Goal: Information Seeking & Learning: Find specific fact

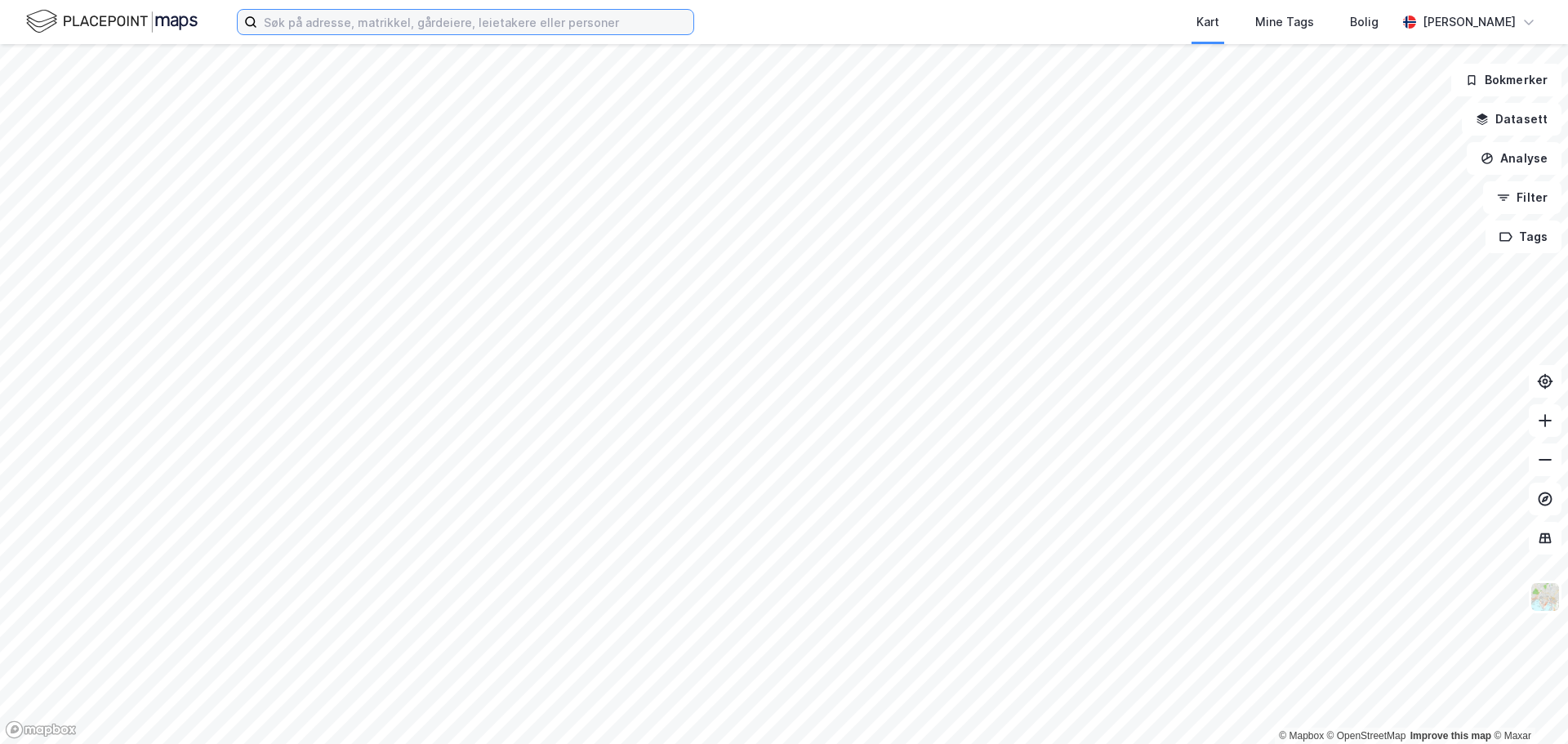
click at [342, 21] on input at bounding box center [475, 22] width 436 height 24
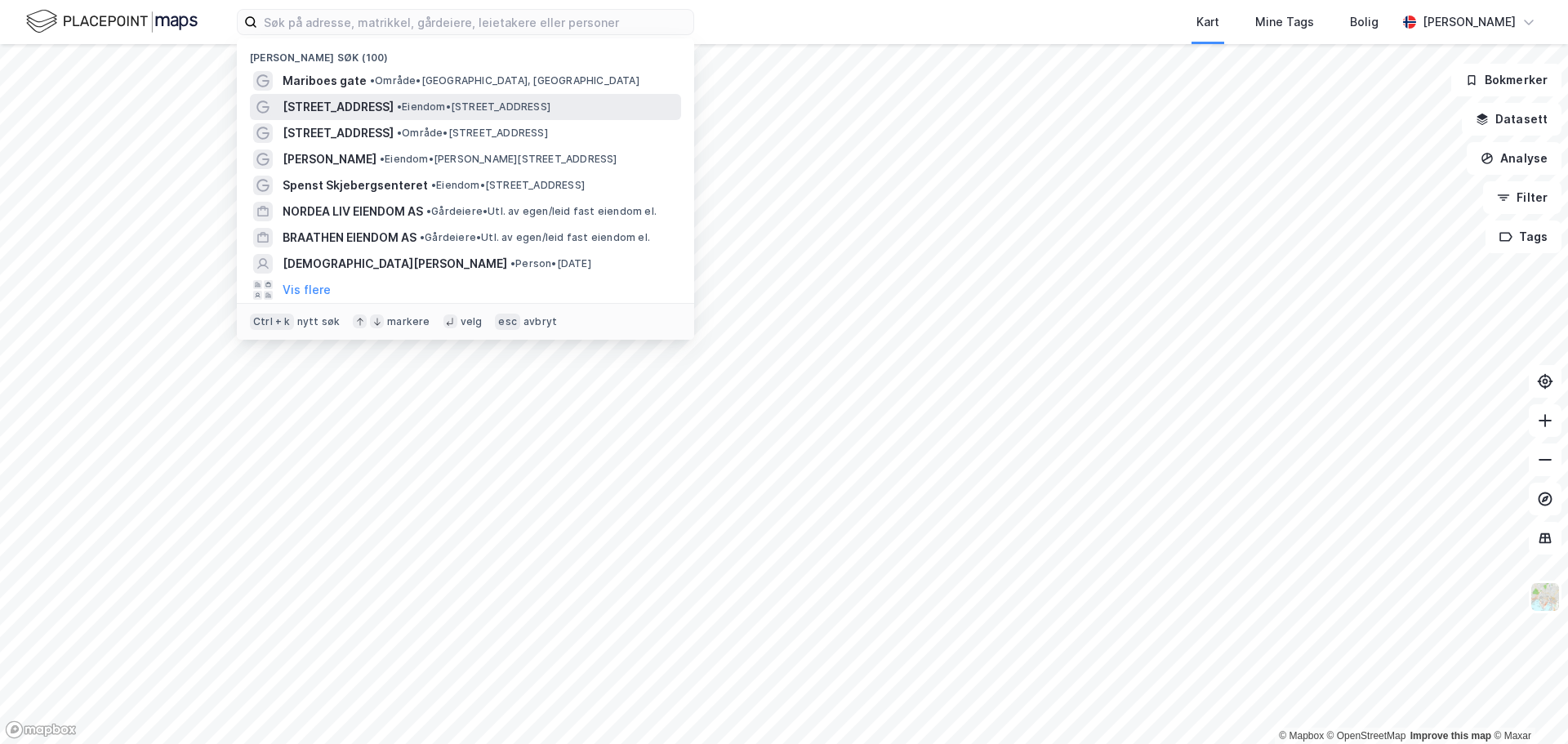
click at [397, 110] on span "• Eiendom • [STREET_ADDRESS]" at bounding box center [473, 107] width 154 height 13
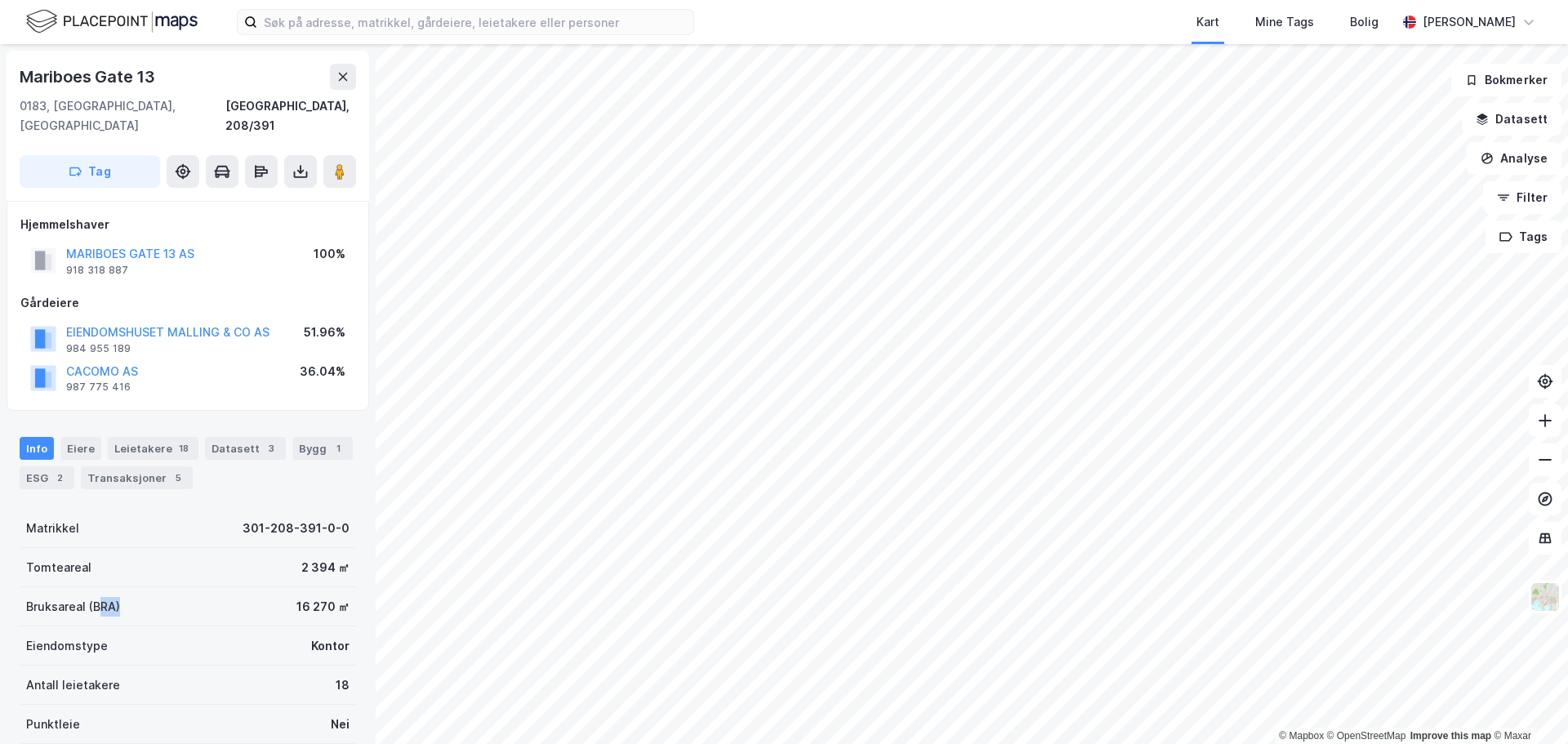
drag, startPoint x: 96, startPoint y: 581, endPoint x: 175, endPoint y: 577, distance: 79.1
click at [175, 587] on div "Bruksareal (BRA) 16 270 ㎡" at bounding box center [188, 606] width 337 height 39
click at [130, 466] on div "Transaksjoner 5" at bounding box center [136, 477] width 112 height 23
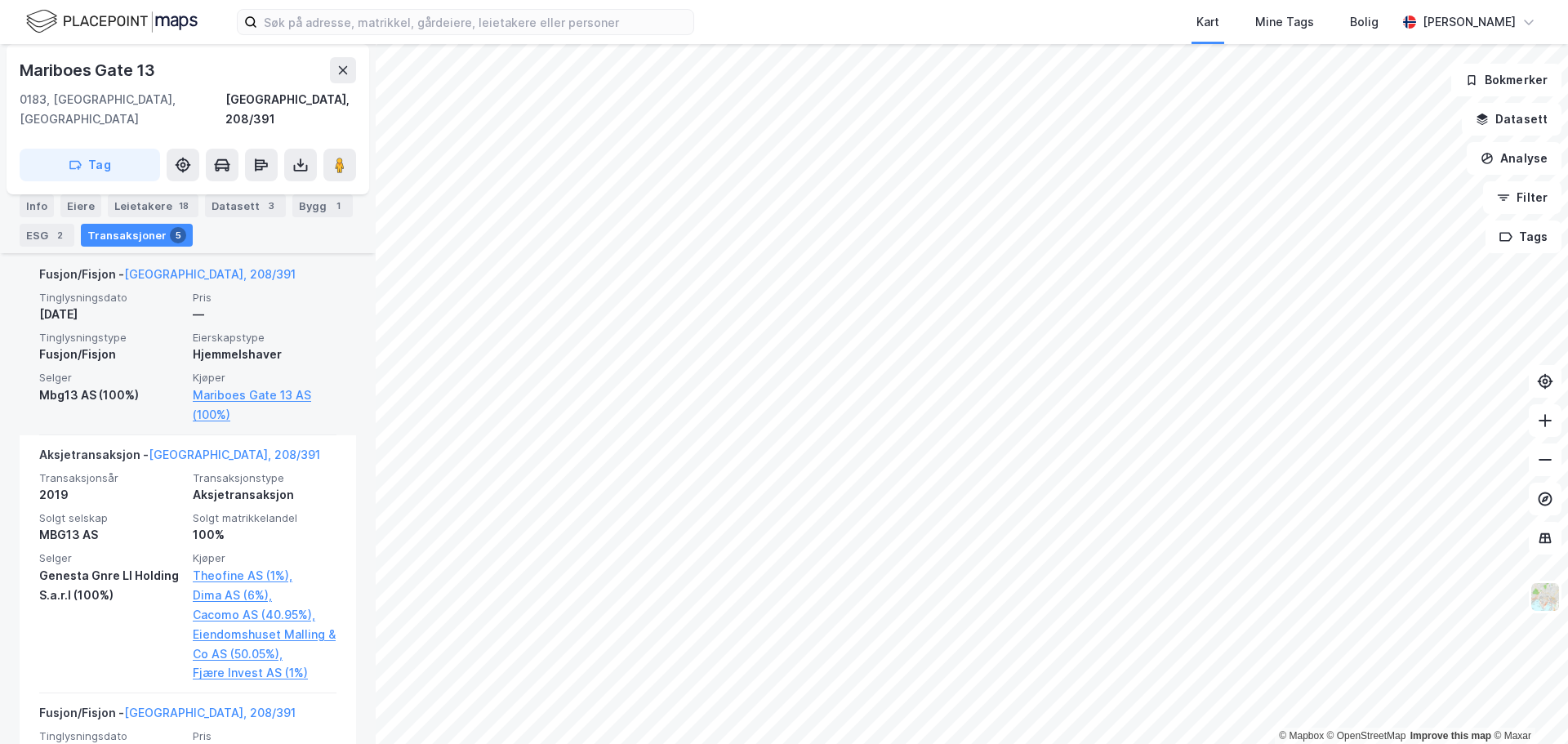
scroll to position [542, 0]
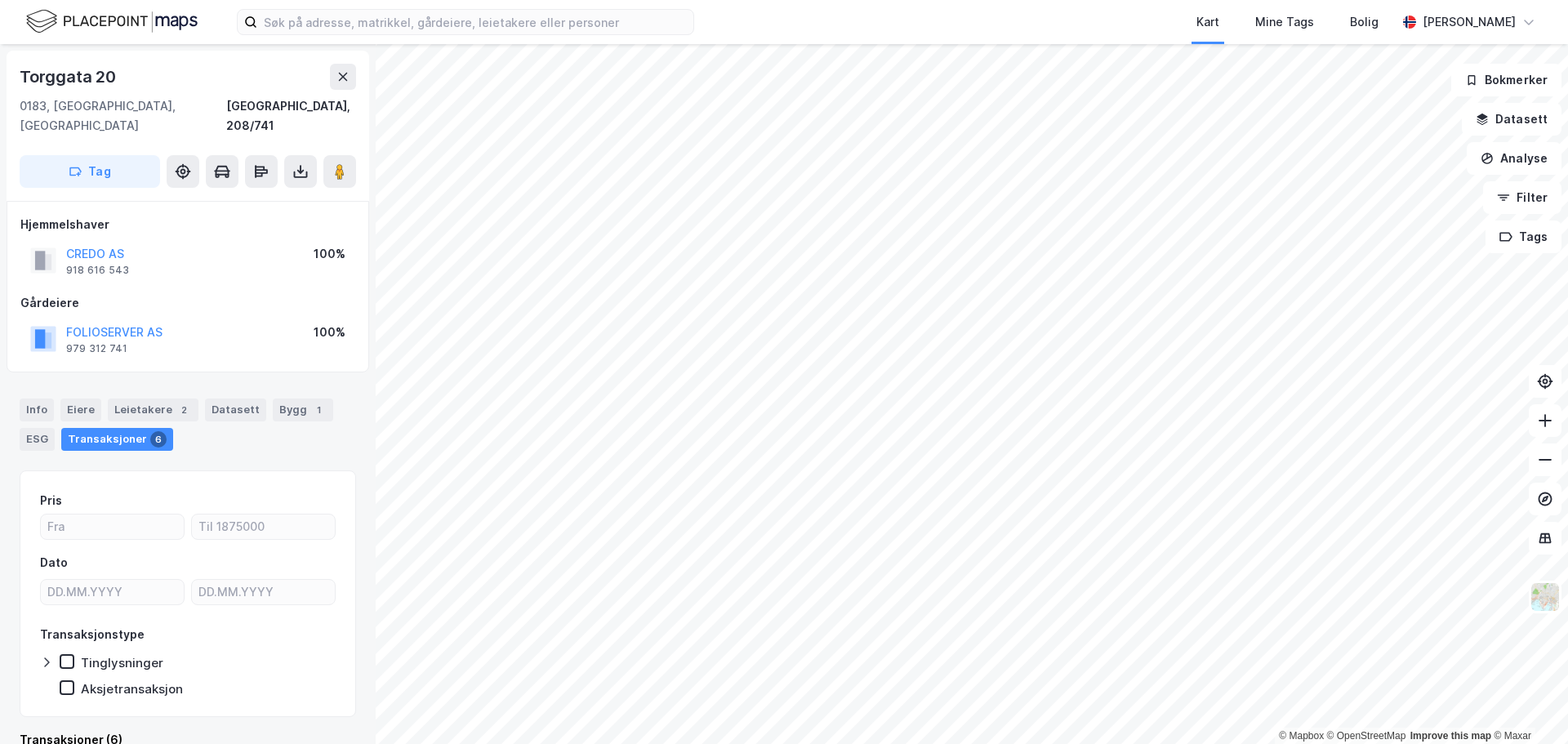
scroll to position [1, 0]
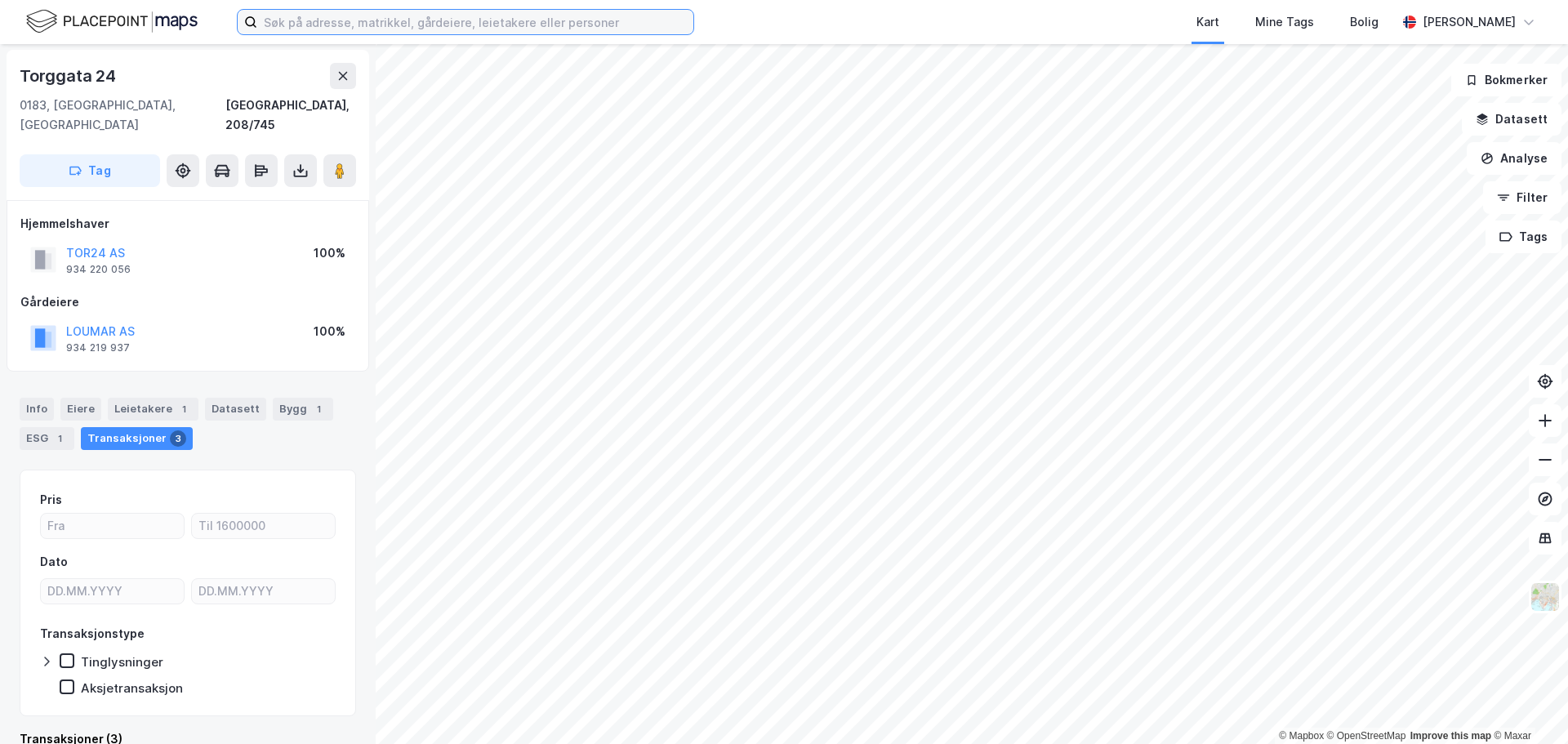
click at [323, 28] on input at bounding box center [475, 22] width 436 height 24
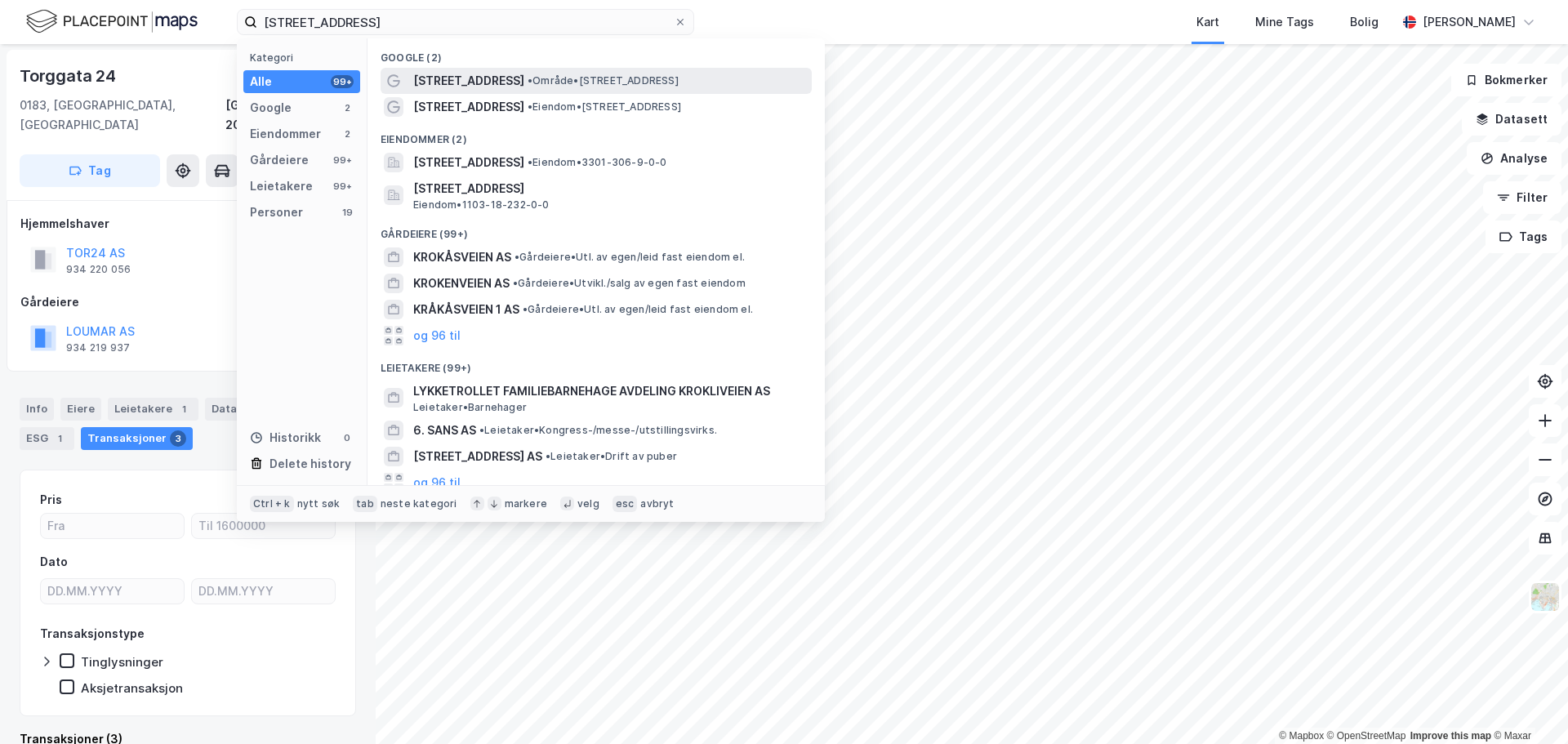
click at [576, 69] on div "[STREET_ADDRESS] • Område • [STREET_ADDRESS]" at bounding box center [596, 81] width 432 height 26
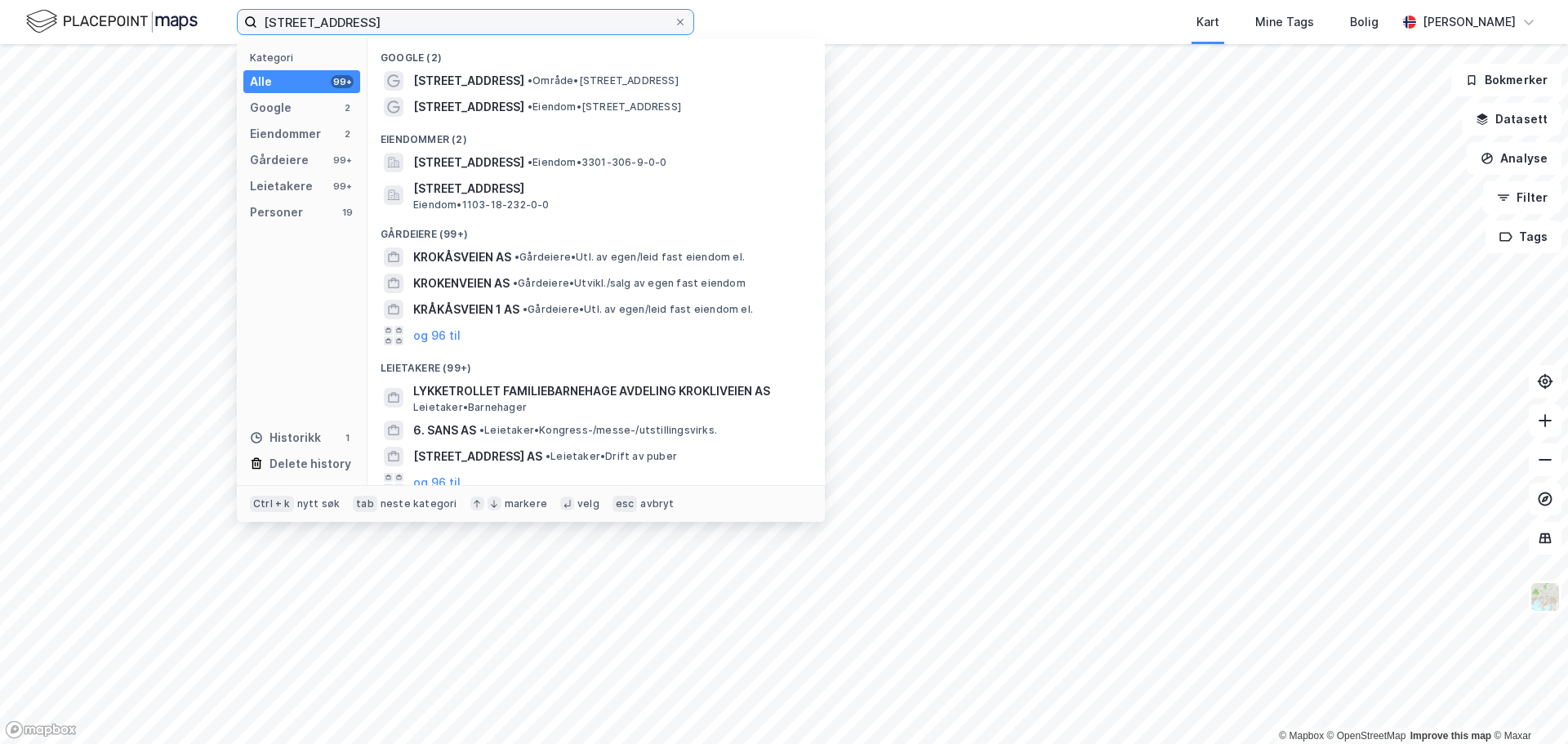
click at [392, 28] on input "[STREET_ADDRESS]" at bounding box center [465, 22] width 417 height 24
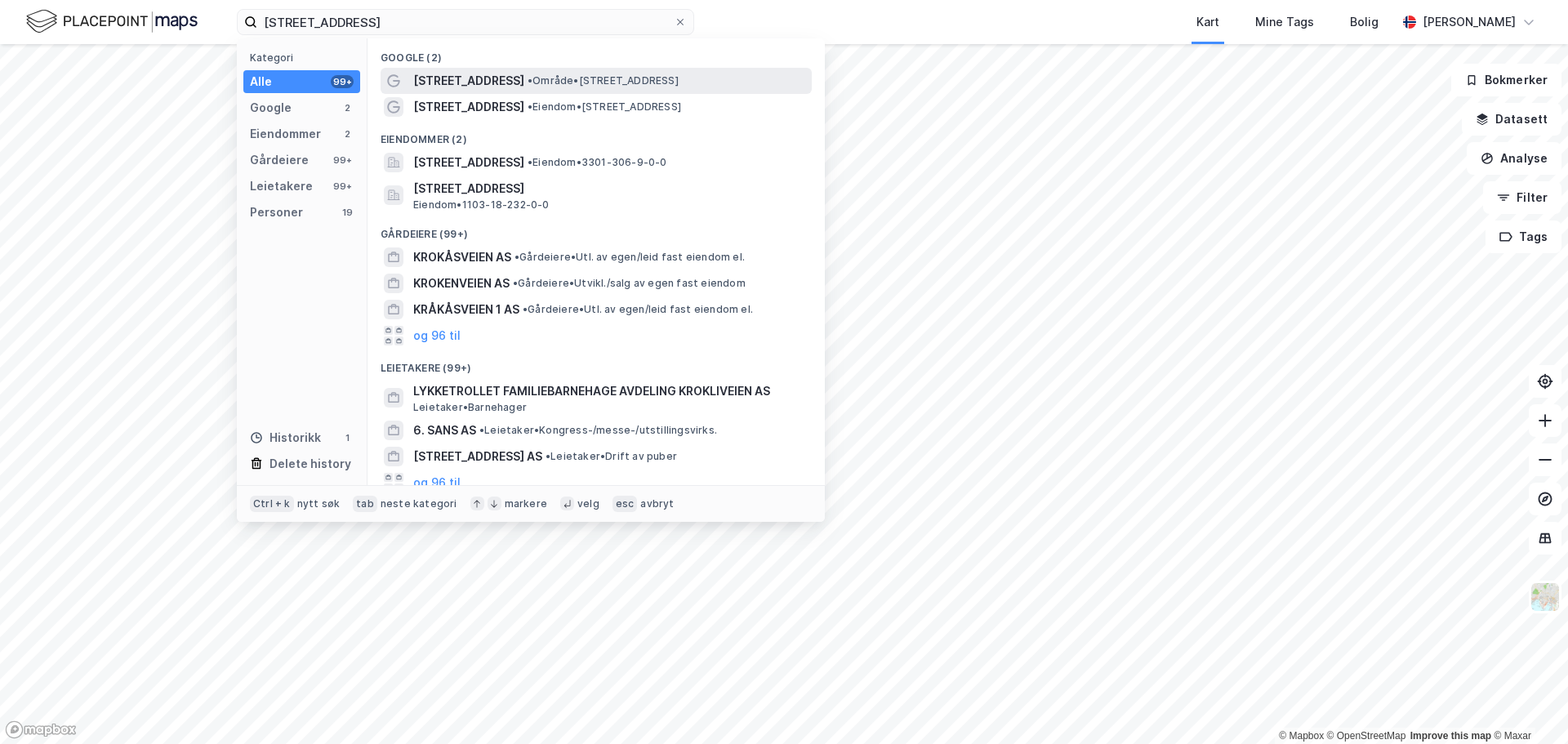
click at [563, 81] on span "• Område • [STREET_ADDRESS]" at bounding box center [603, 81] width 151 height 13
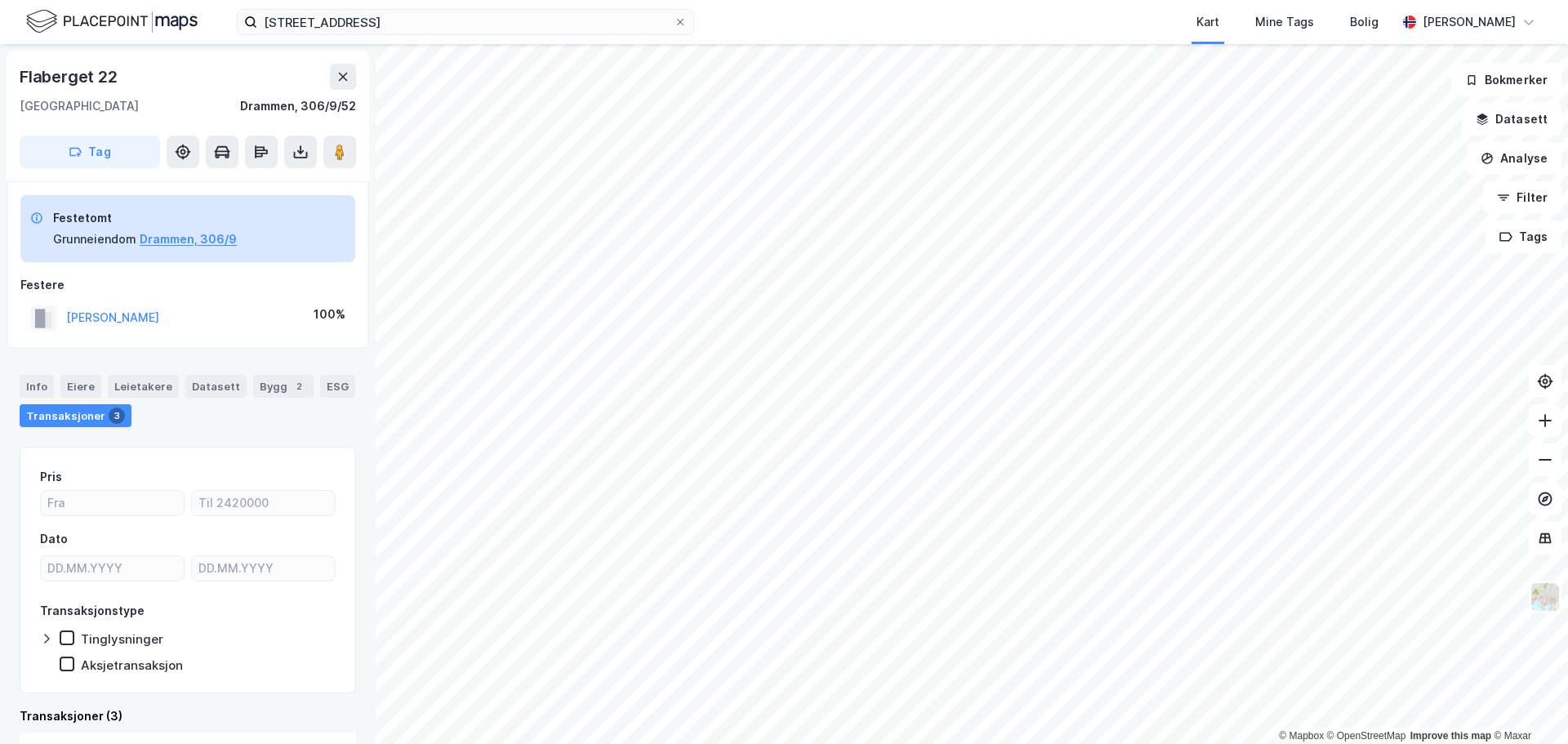
scroll to position [1, 0]
click at [159, 236] on button "Drammen, 306/9" at bounding box center [188, 239] width 97 height 20
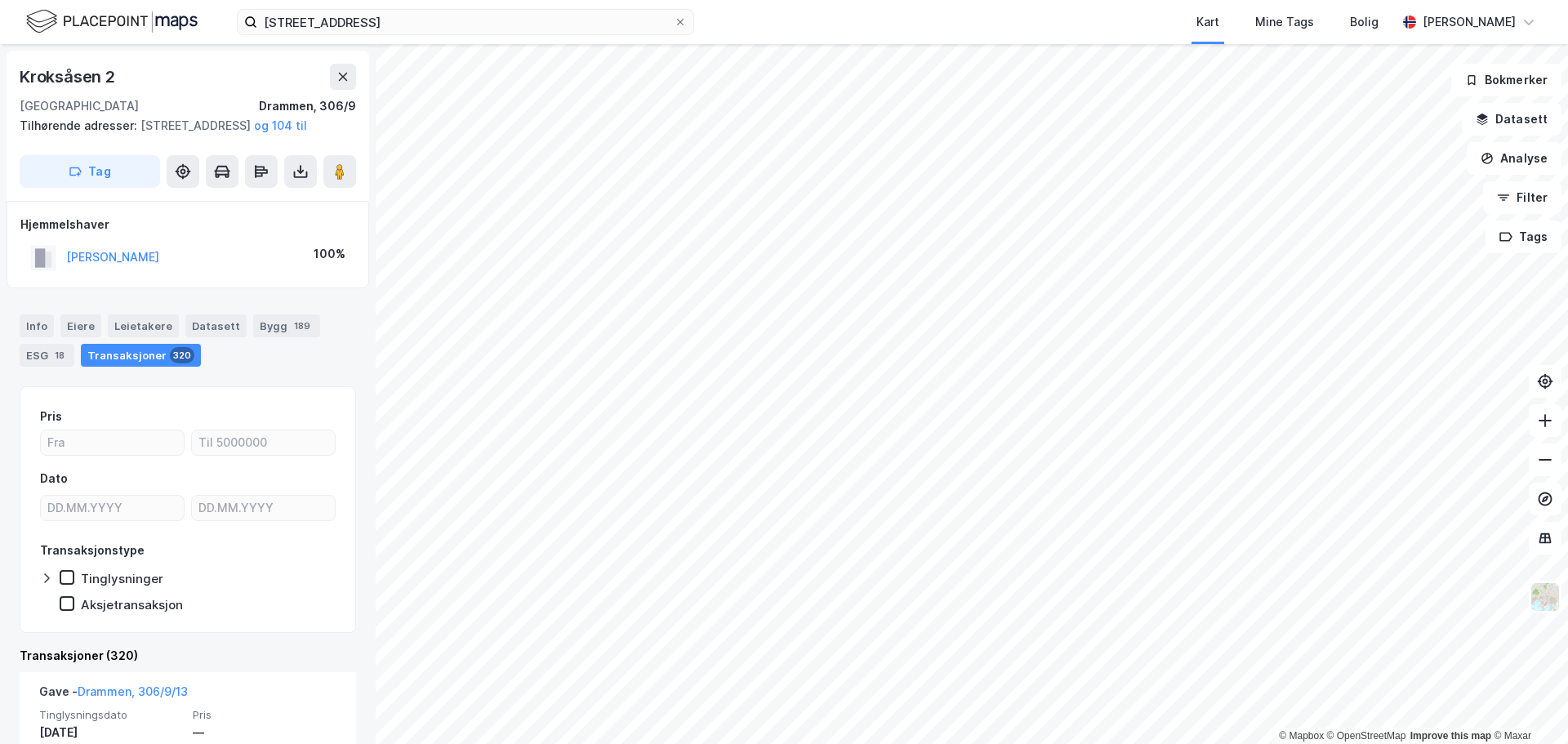
click at [980, 743] on html "krokåsveien 6 Kart Mine Tags [PERSON_NAME] © Mapbox © OpenStreetMap Improve thi…" at bounding box center [784, 372] width 1568 height 744
click at [997, 743] on html "krokåsveien 6 Kart Mine Tags [PERSON_NAME] © Mapbox © OpenStreetMap Improve thi…" at bounding box center [784, 372] width 1568 height 744
click at [1071, 743] on html "krokåsveien 6 Kart Mine Tags [PERSON_NAME] © Mapbox © OpenStreetMap Improve thi…" at bounding box center [784, 372] width 1568 height 744
click at [419, 36] on div "krokåsveien 6 Kart Mine Tags [PERSON_NAME]" at bounding box center [784, 22] width 1568 height 44
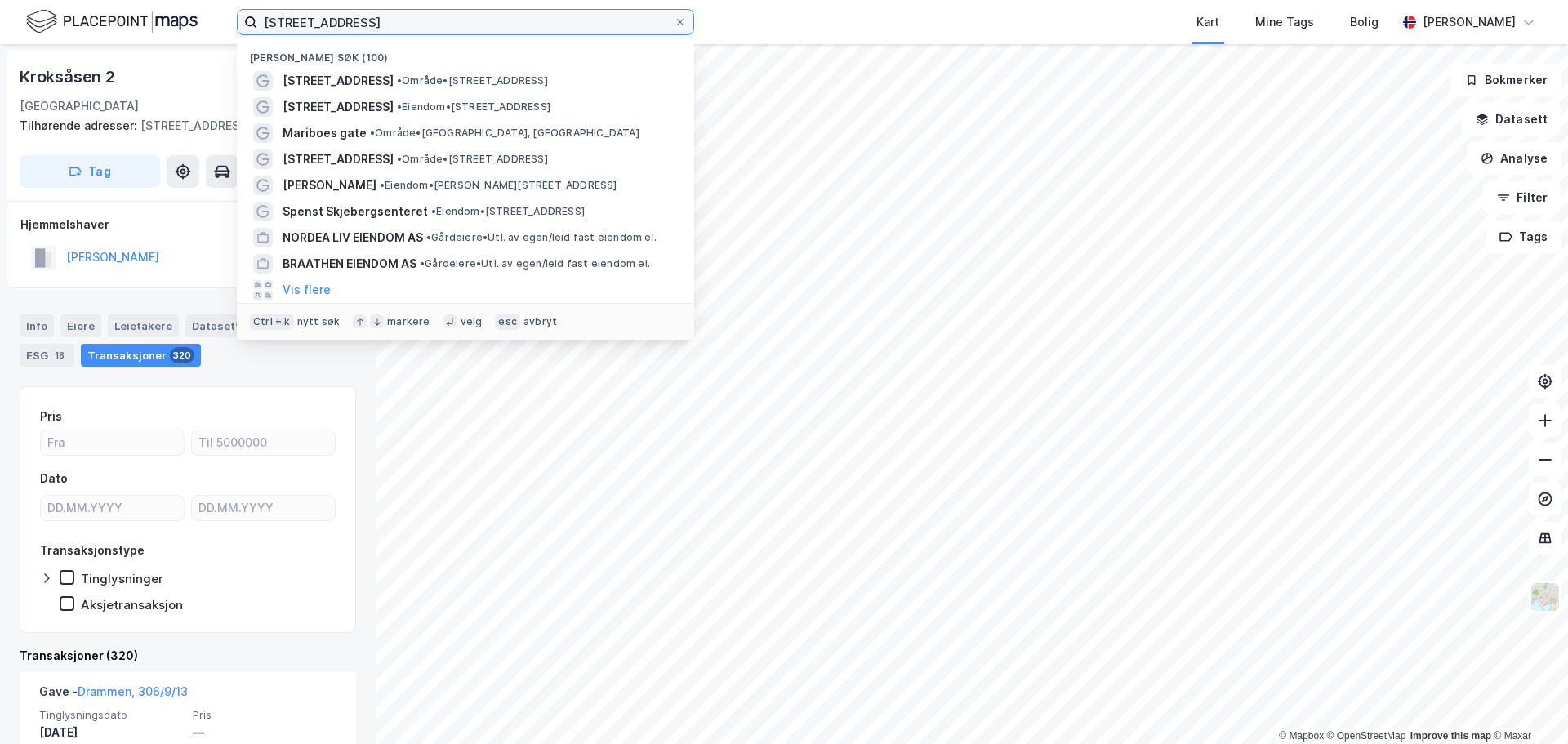
click at [405, 16] on input "[STREET_ADDRESS]" at bounding box center [465, 22] width 417 height 24
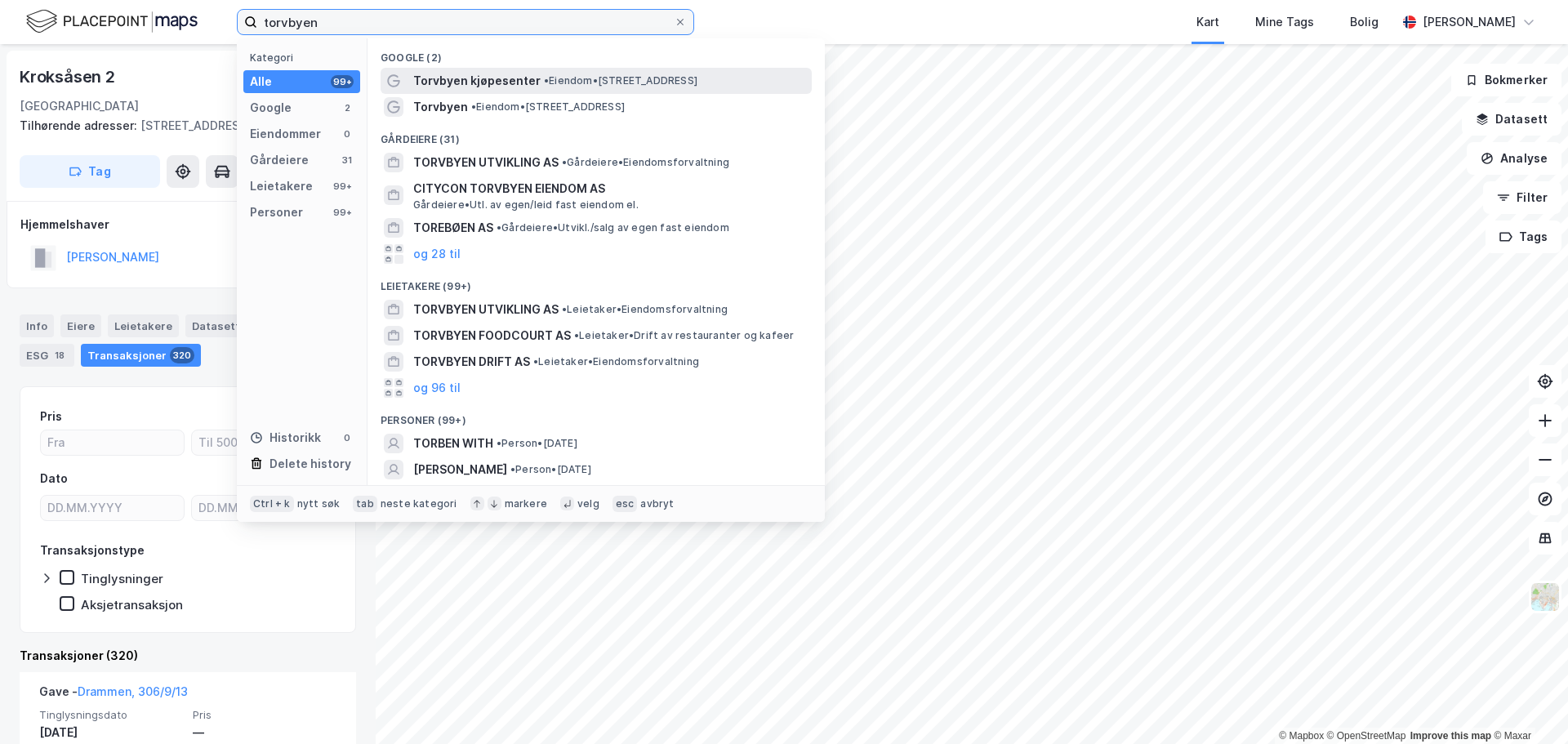
type input "torvbyen"
click at [469, 76] on span "Torvbyen kjøpesenter" at bounding box center [477, 81] width 128 height 20
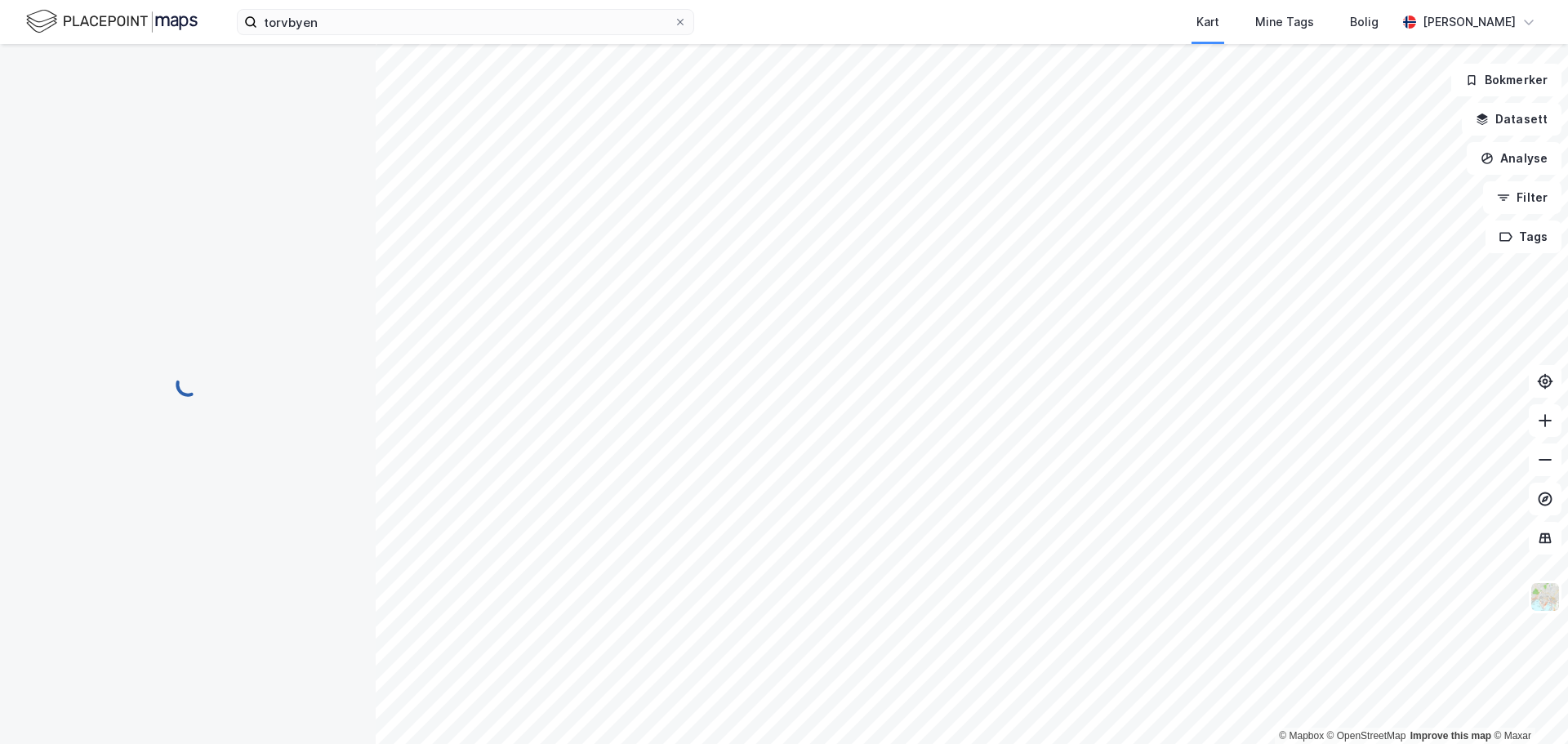
scroll to position [3, 0]
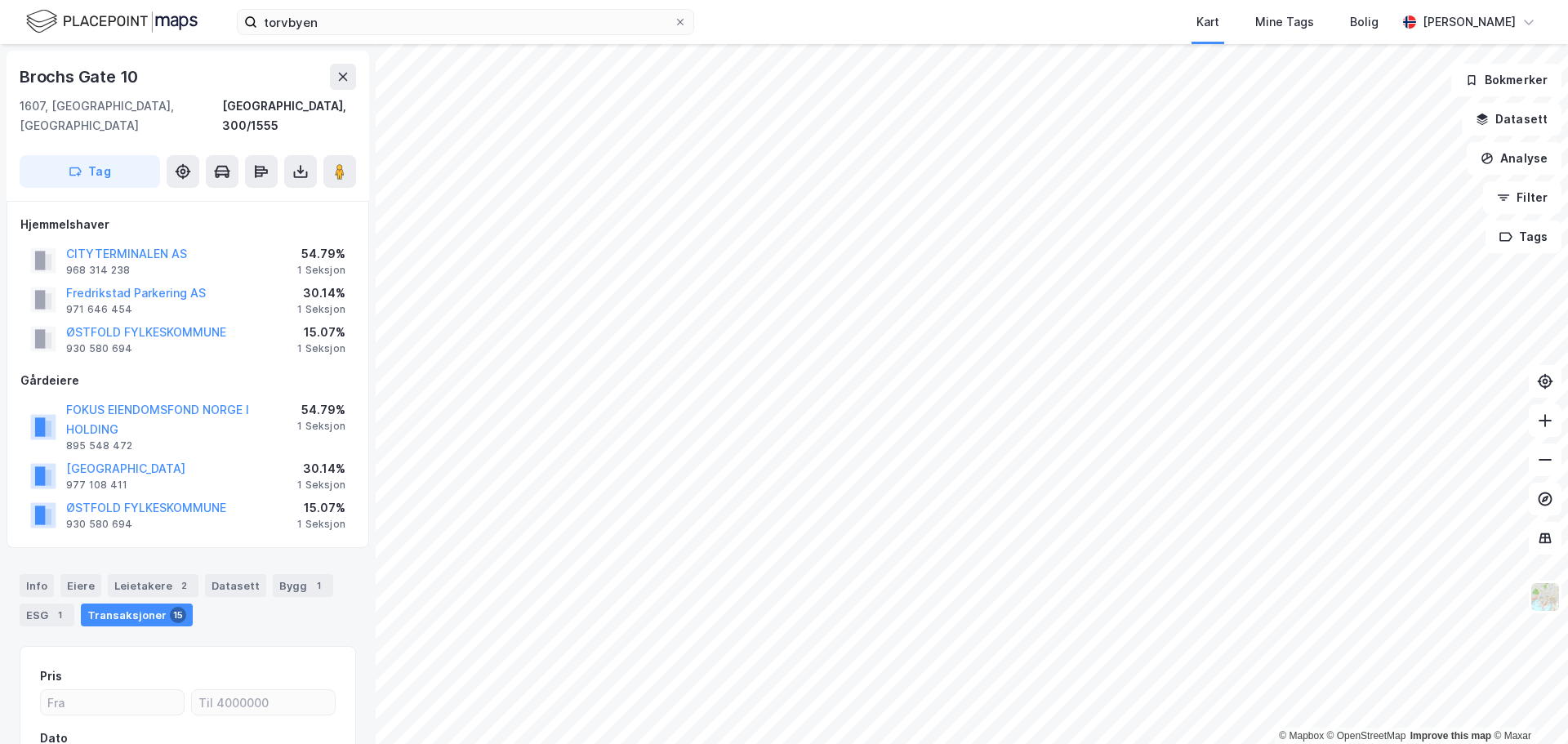
scroll to position [3, 0]
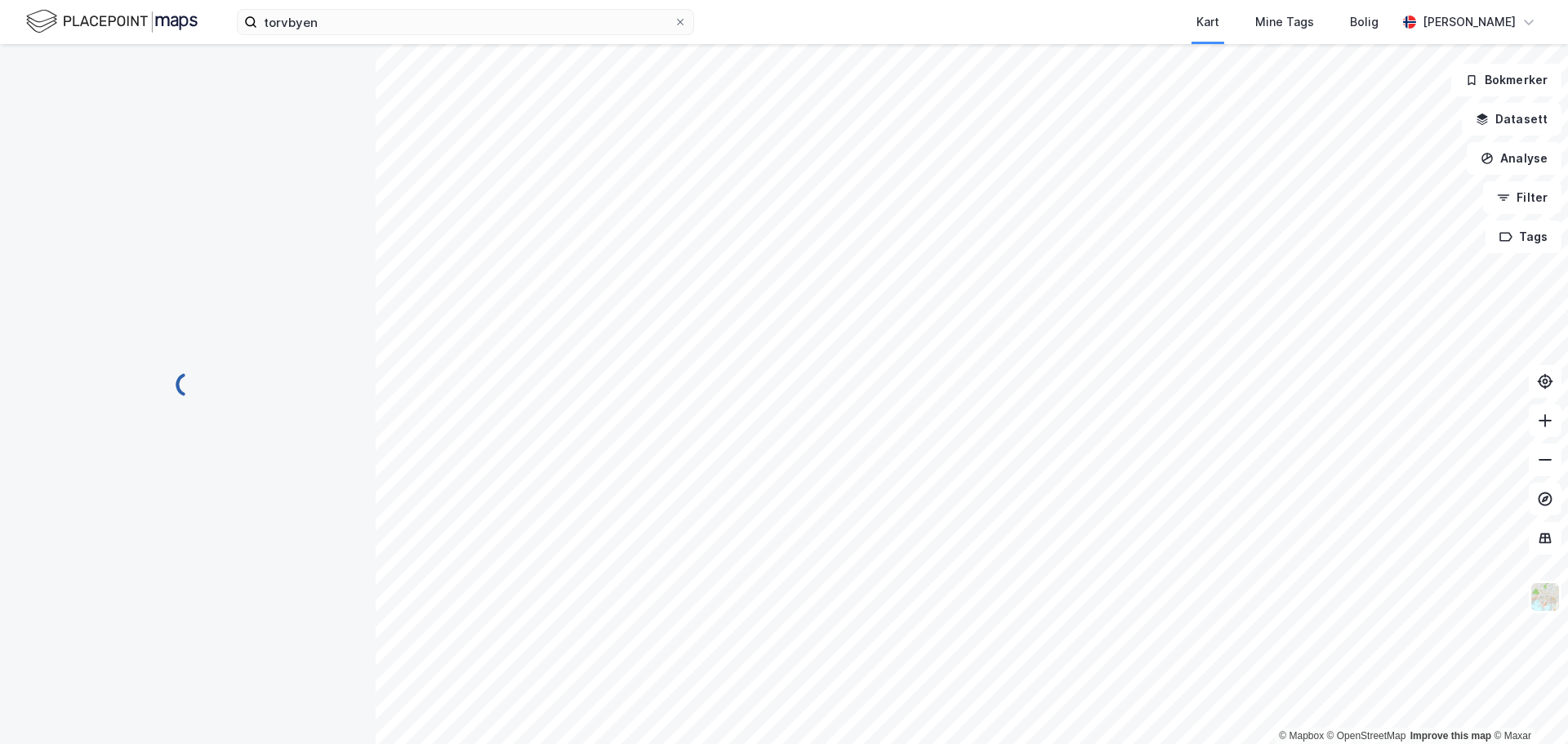
scroll to position [3, 0]
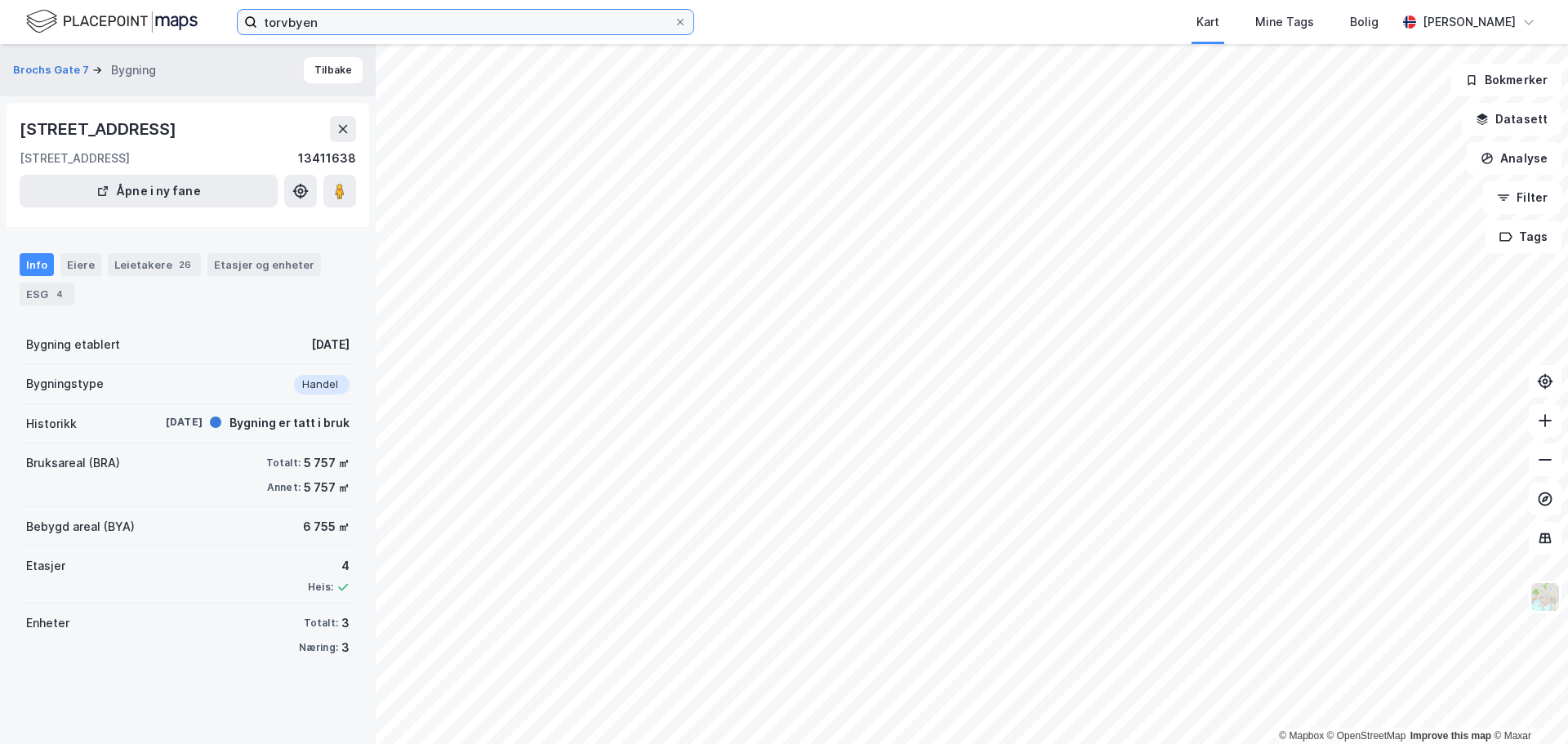
click at [331, 28] on input "torvbyen" at bounding box center [465, 22] width 417 height 24
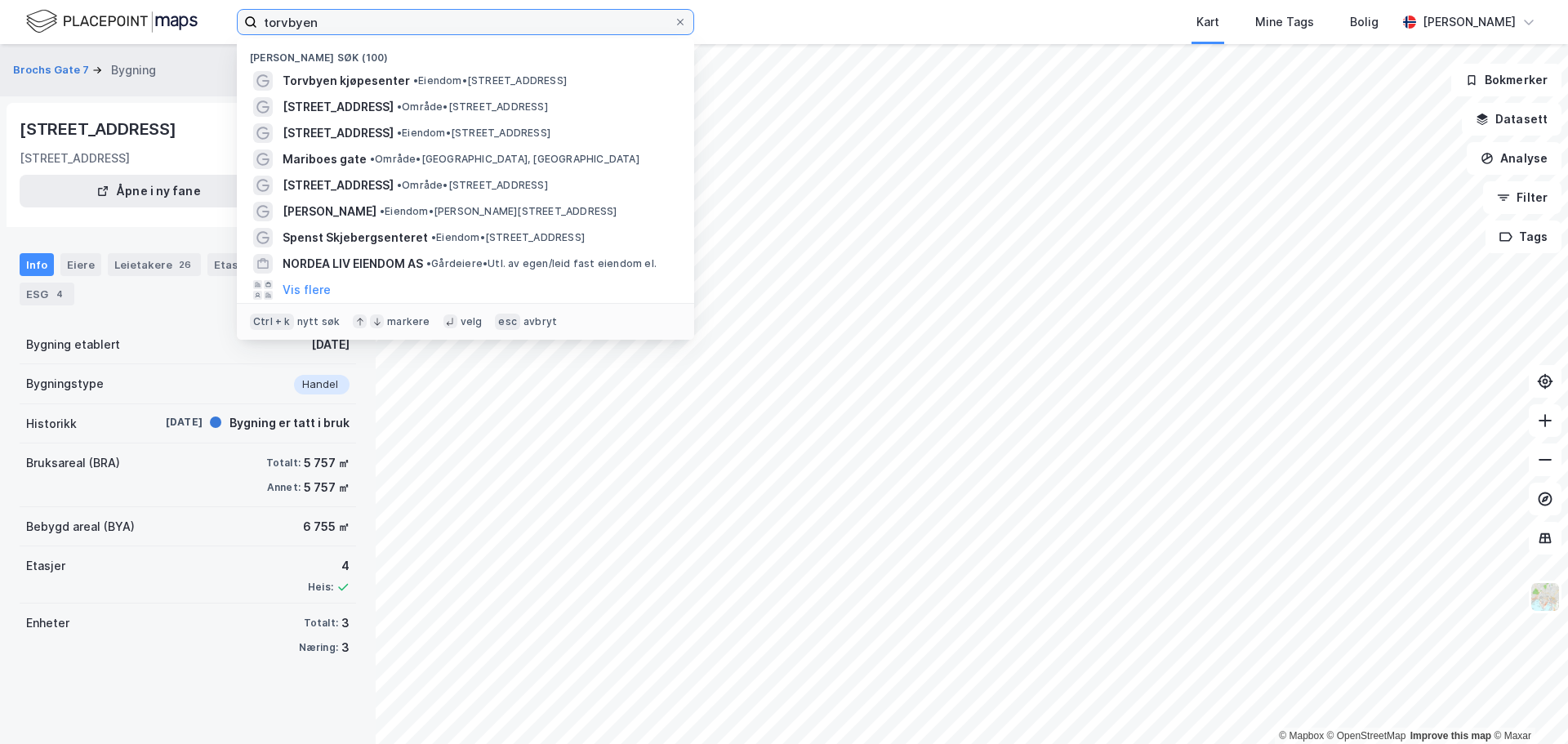
click at [331, 27] on input "torvbyen" at bounding box center [465, 22] width 417 height 24
click at [679, 17] on icon at bounding box center [680, 22] width 10 height 10
click at [674, 17] on input "torvbyen" at bounding box center [465, 22] width 417 height 24
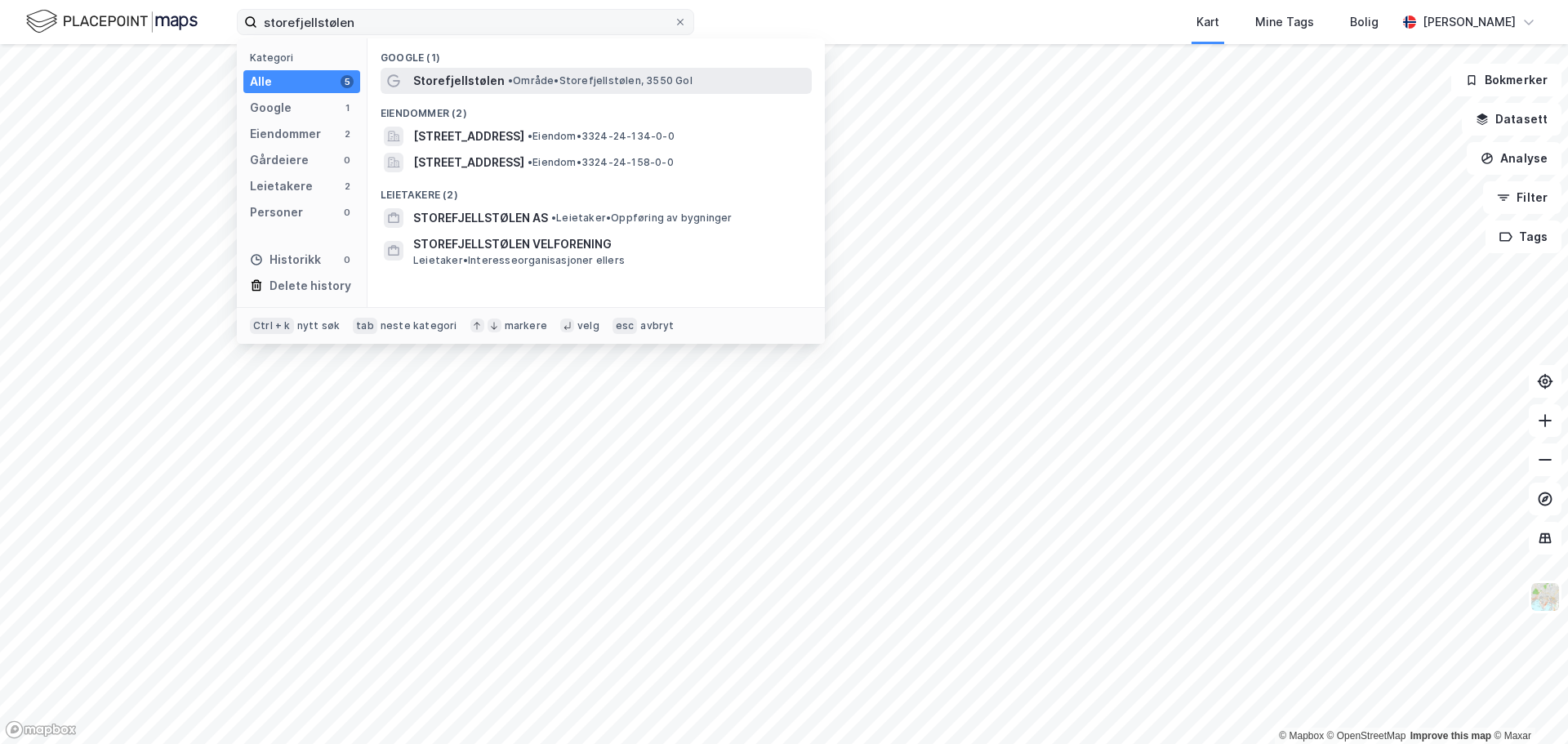
click at [530, 71] on div "Storefjellstølen • Område • [GEOGRAPHIC_DATA], 3550 Gol" at bounding box center [610, 81] width 395 height 20
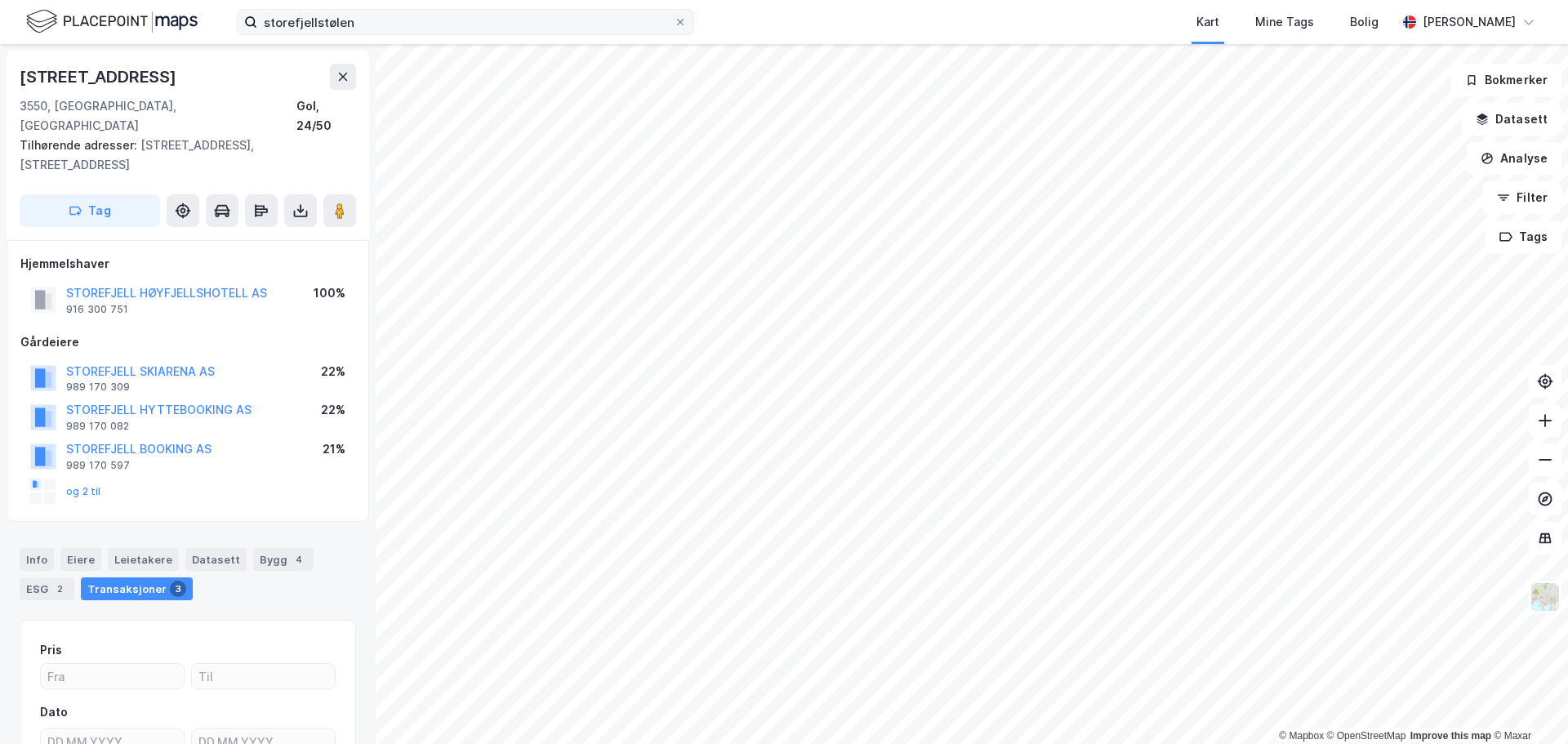
scroll to position [3, 0]
drag, startPoint x: 192, startPoint y: 270, endPoint x: 145, endPoint y: 317, distance: 66.5
click at [145, 330] on div "Gårdeiere" at bounding box center [188, 339] width 335 height 20
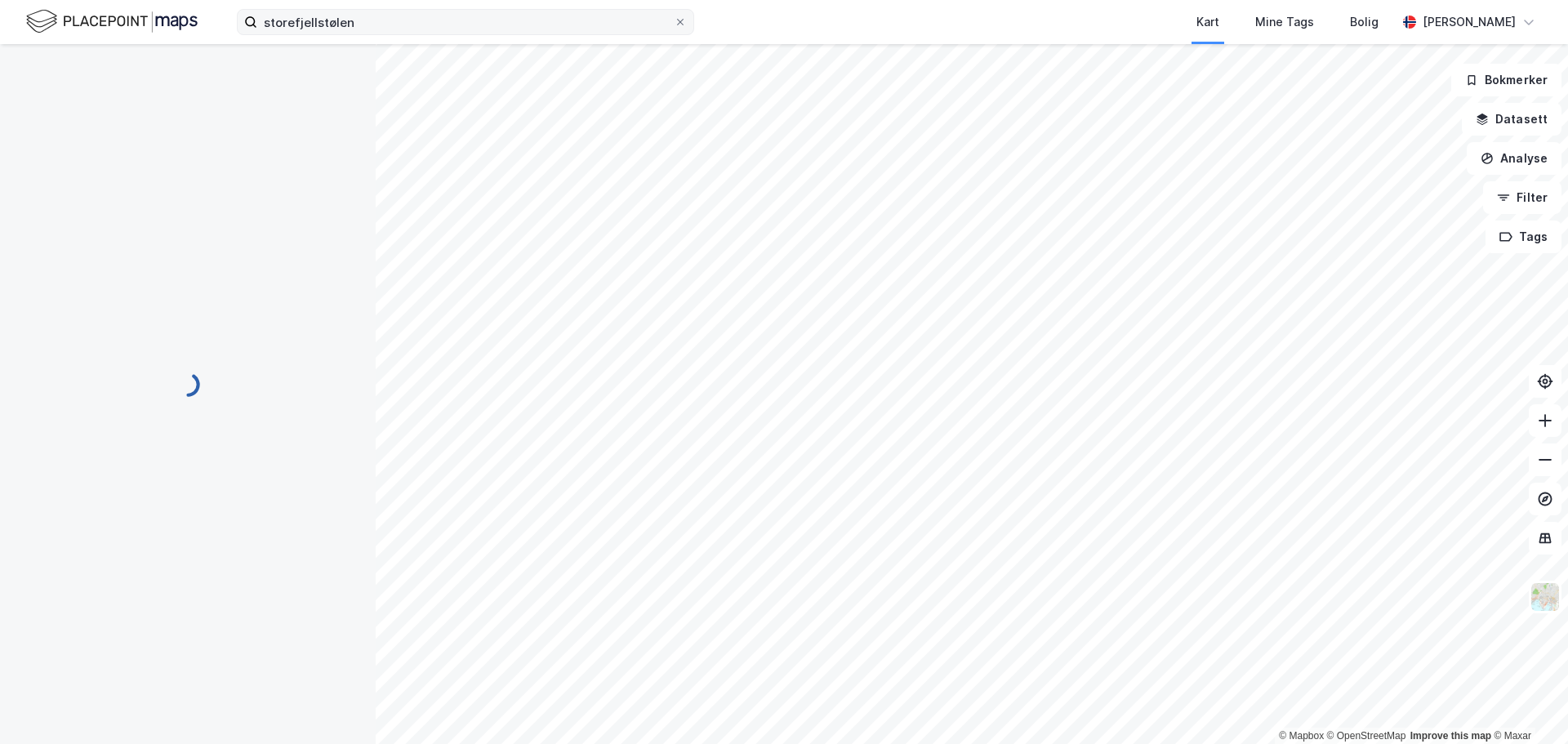
scroll to position [3, 0]
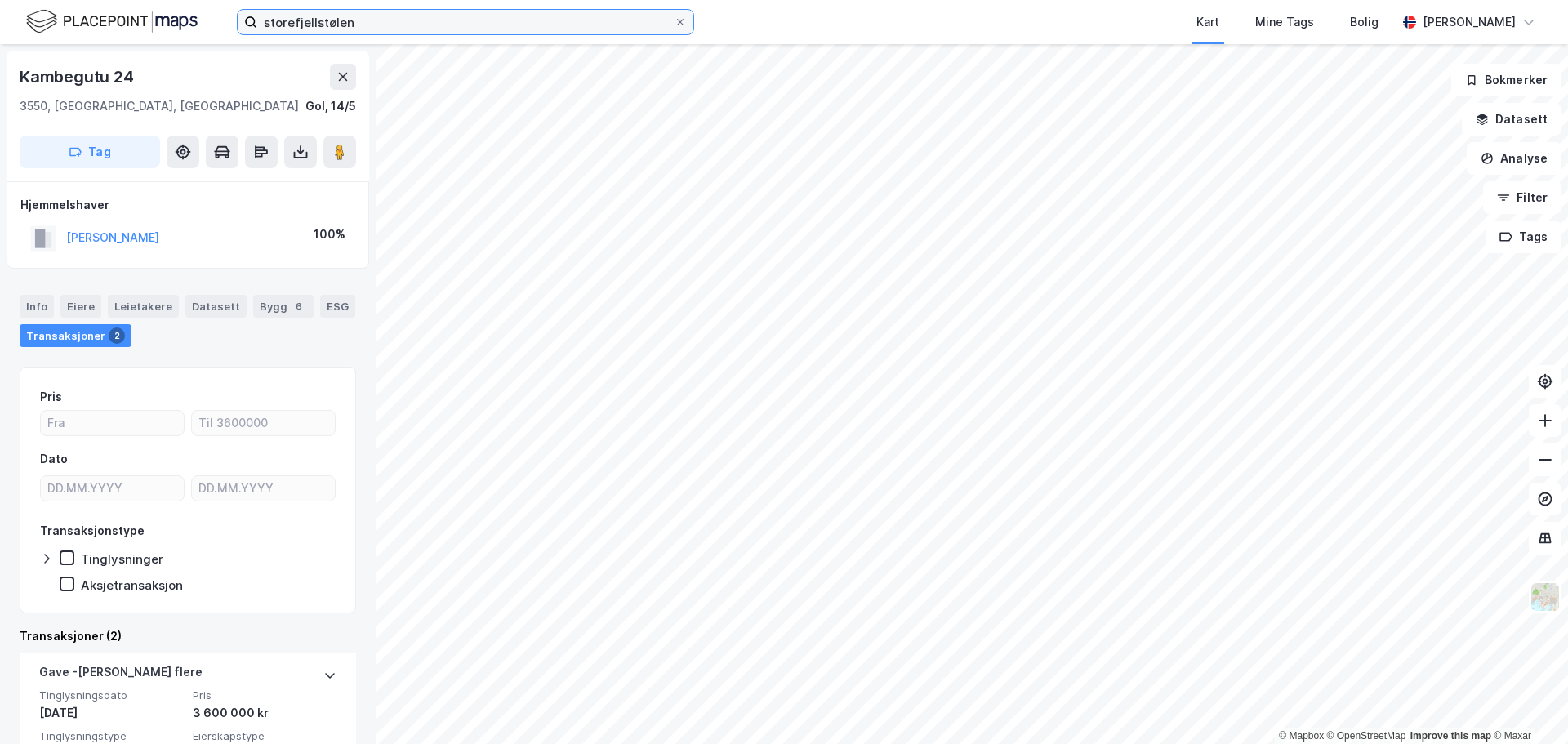
click at [286, 16] on input "storefjellstølen" at bounding box center [465, 22] width 417 height 24
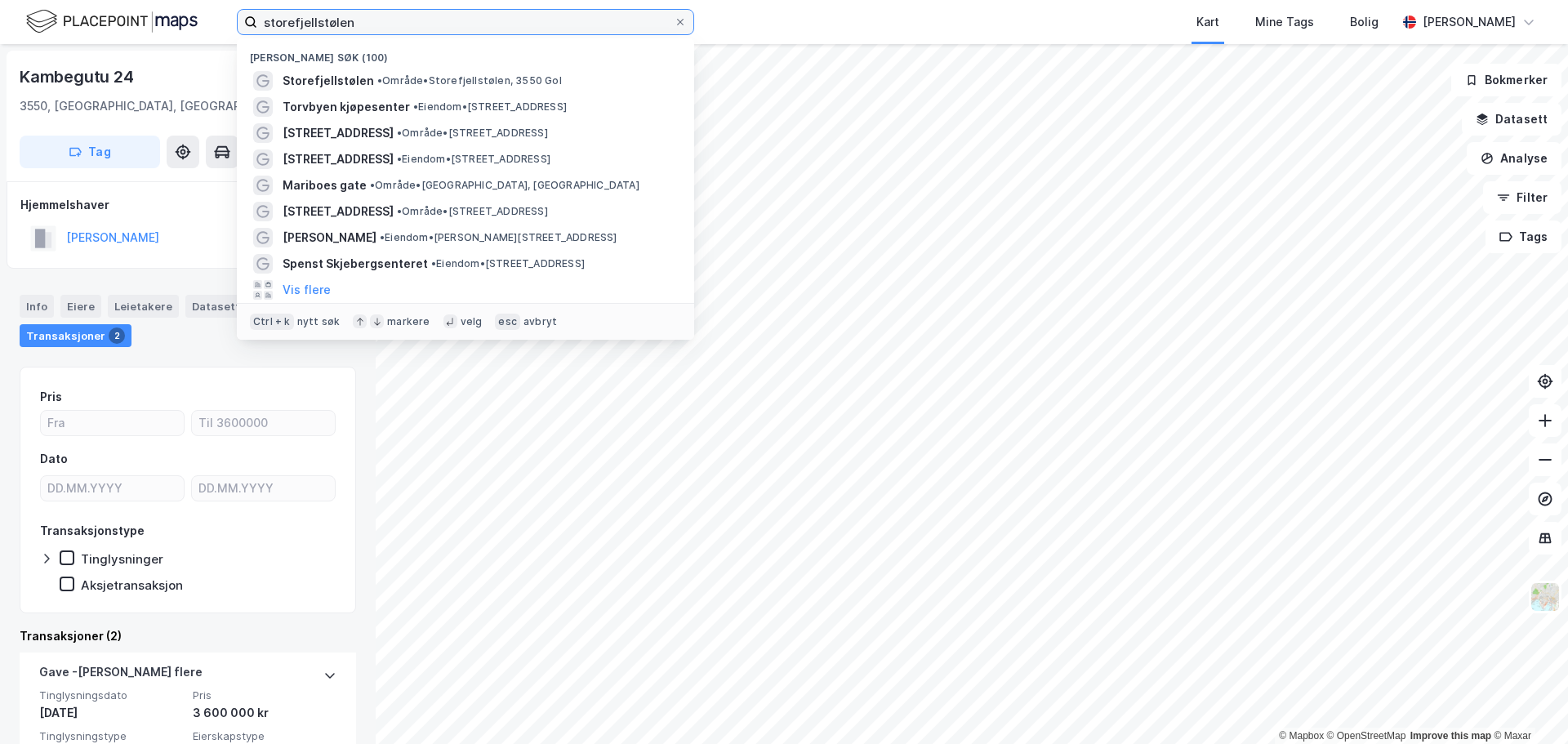
click at [286, 16] on input "storefjellstølen" at bounding box center [465, 22] width 417 height 24
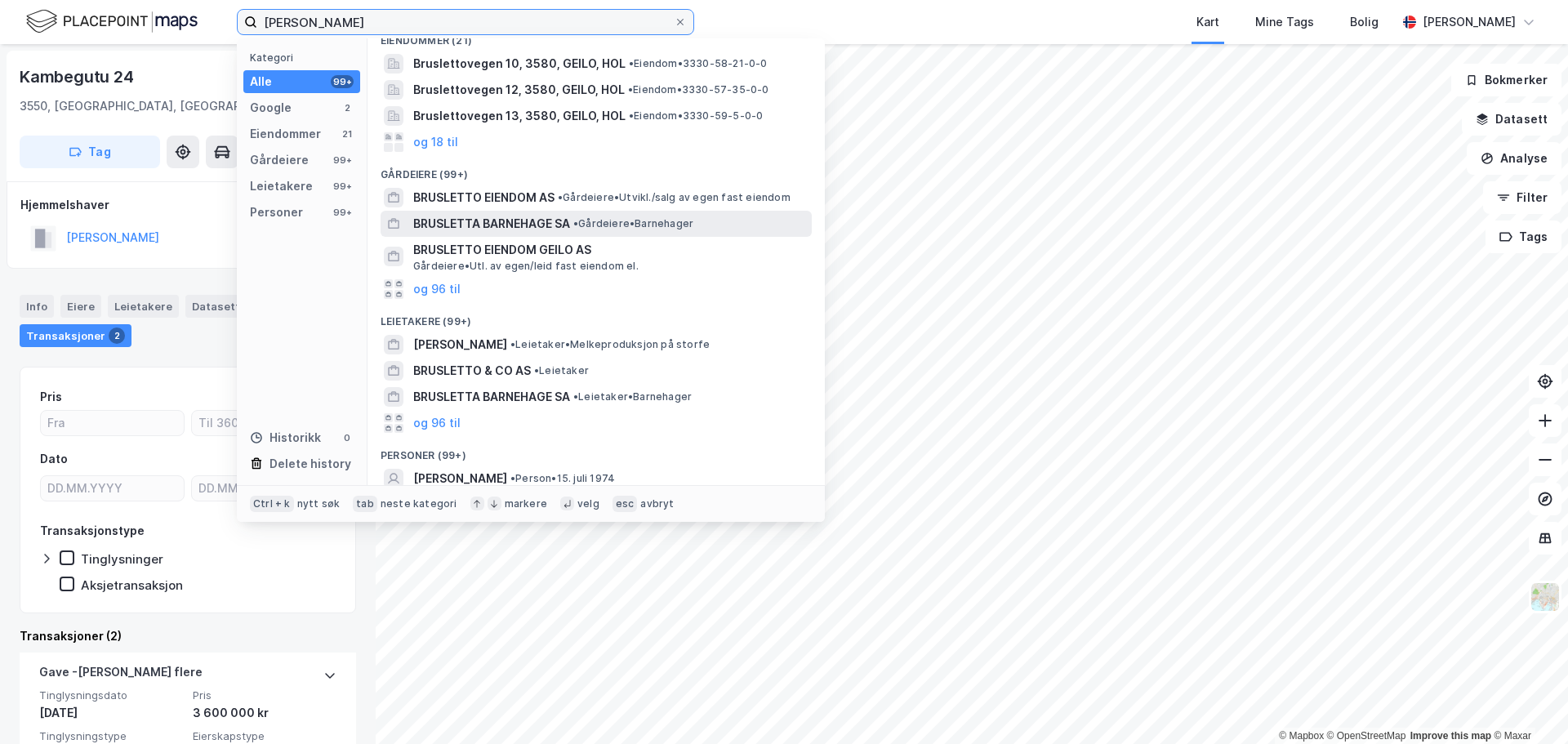
scroll to position [184, 0]
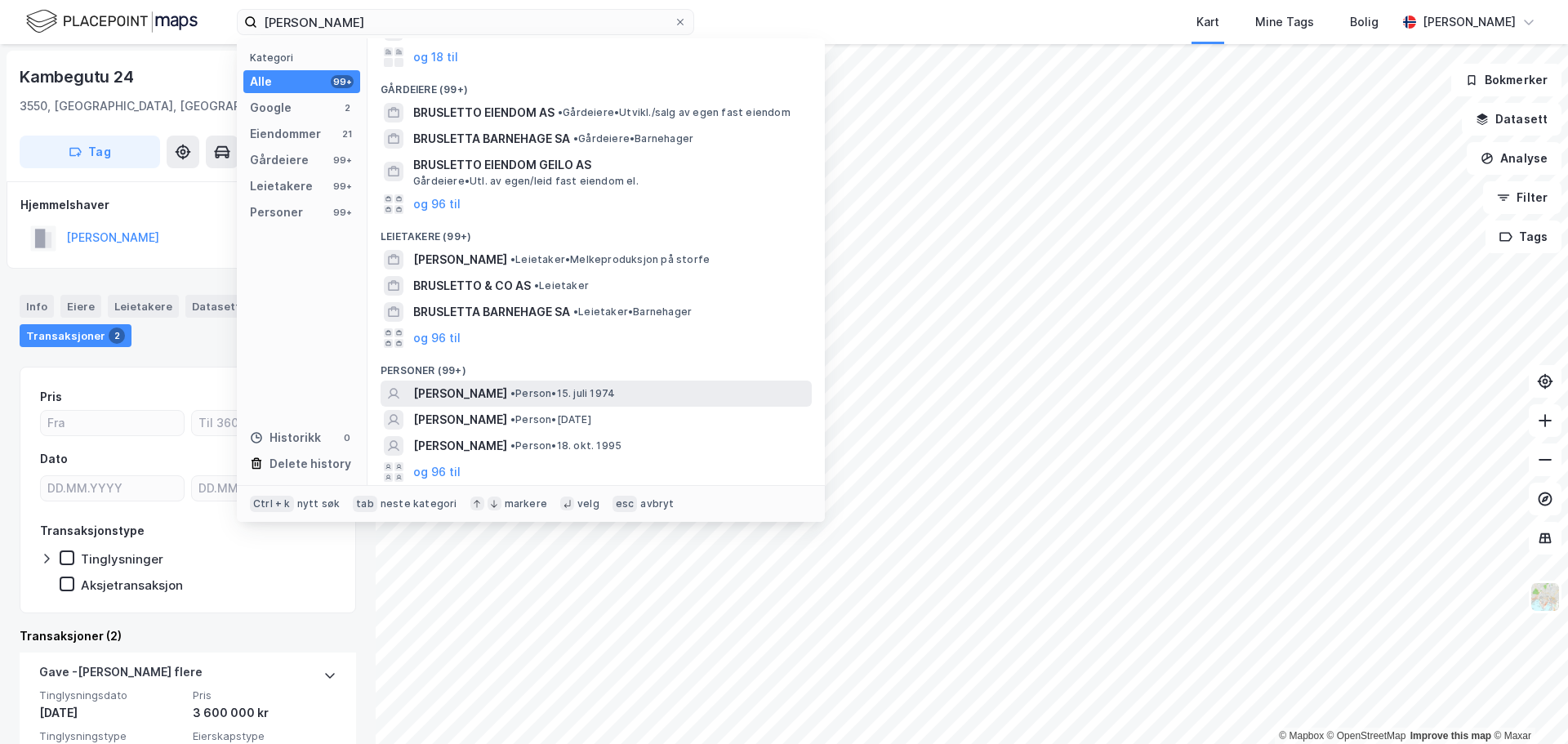
click at [537, 397] on span "• Person • [DATE]" at bounding box center [563, 393] width 104 height 13
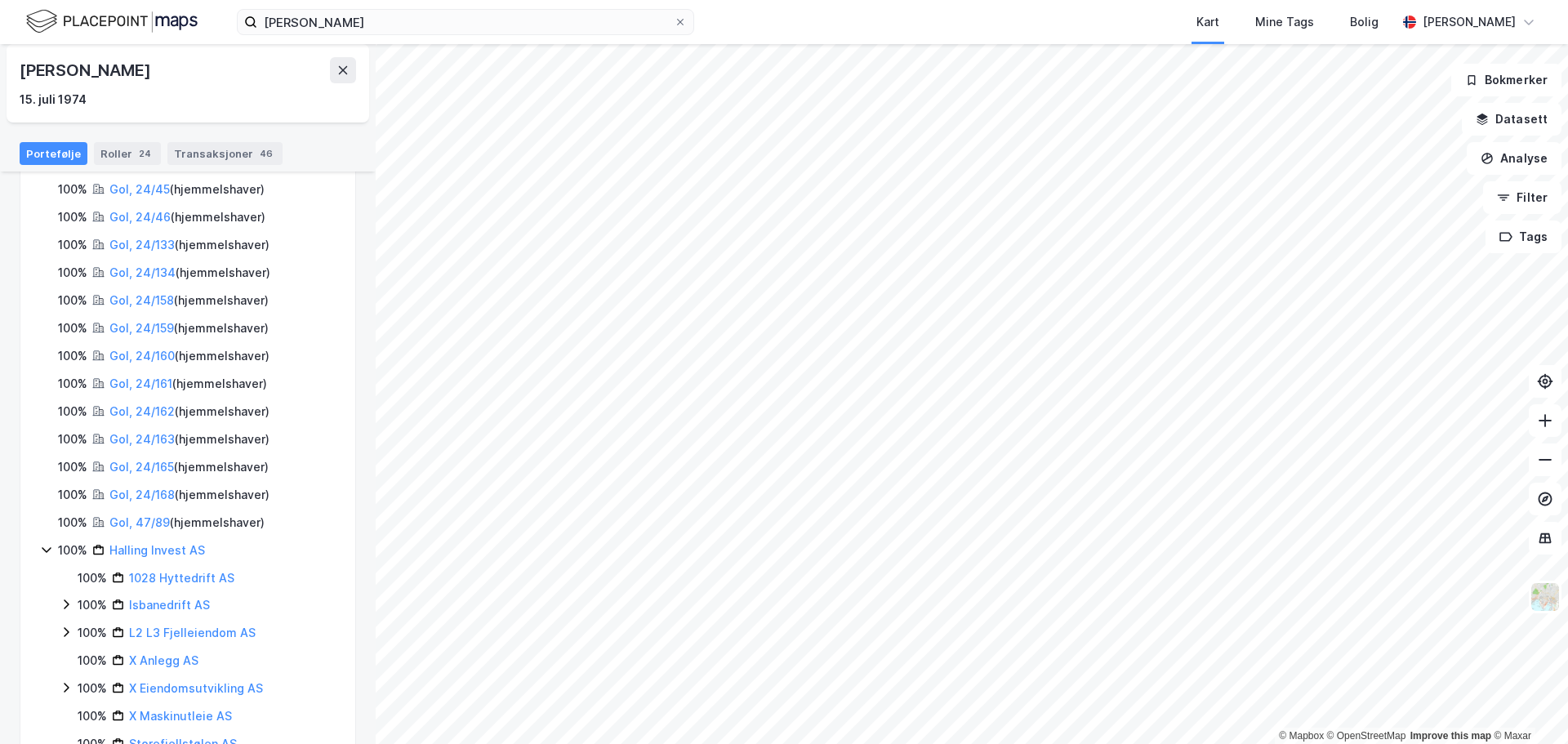
scroll to position [458, 0]
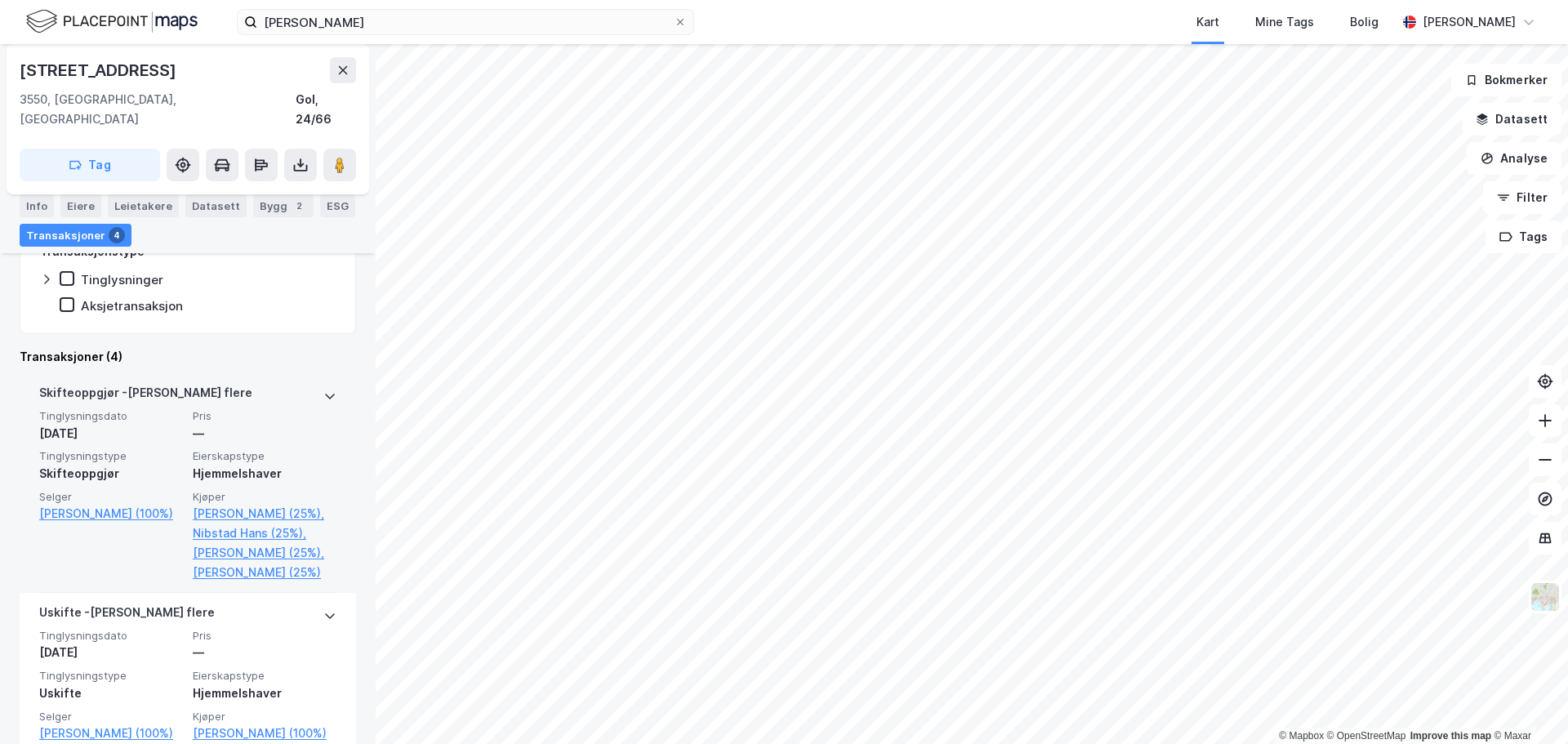
scroll to position [436, 0]
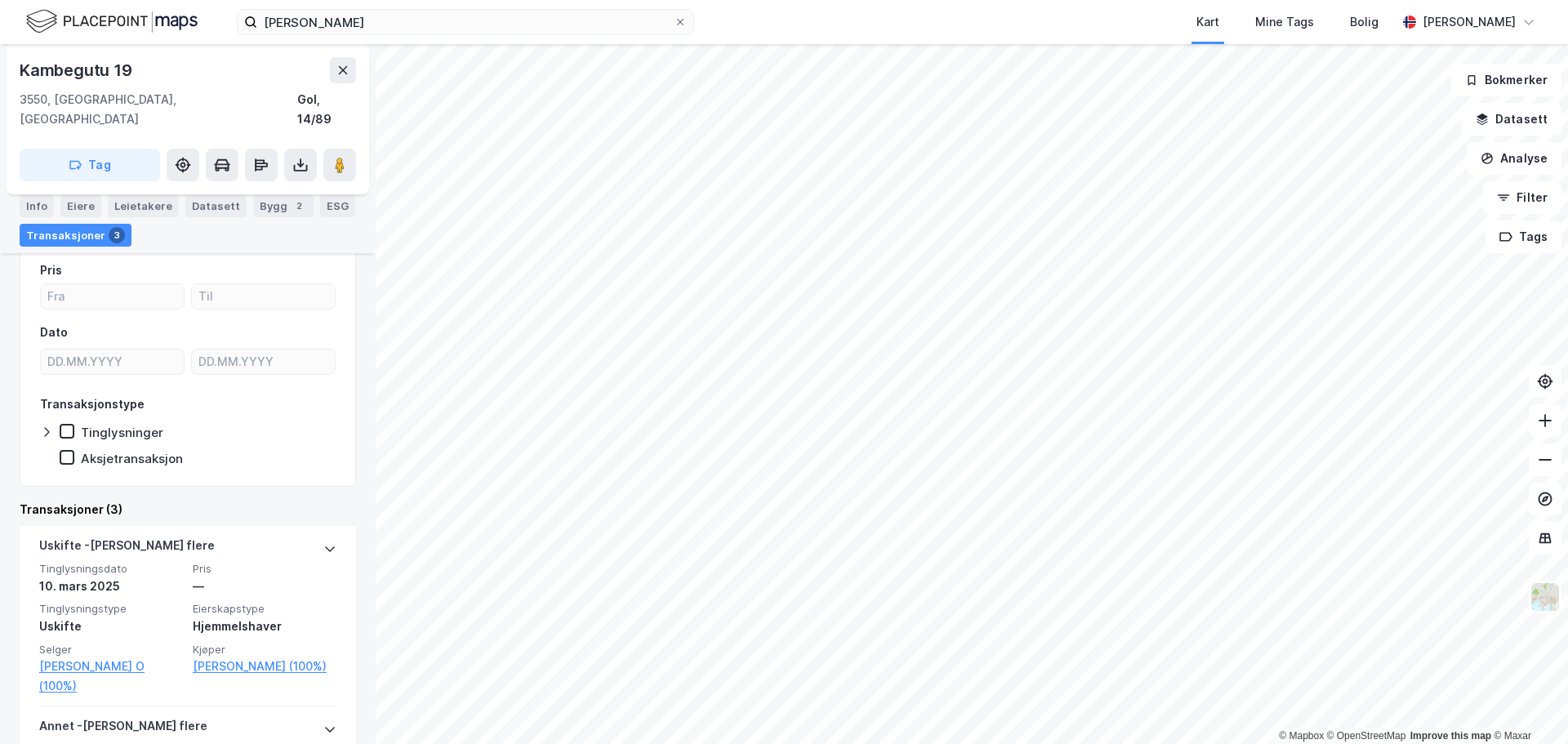
scroll to position [245, 0]
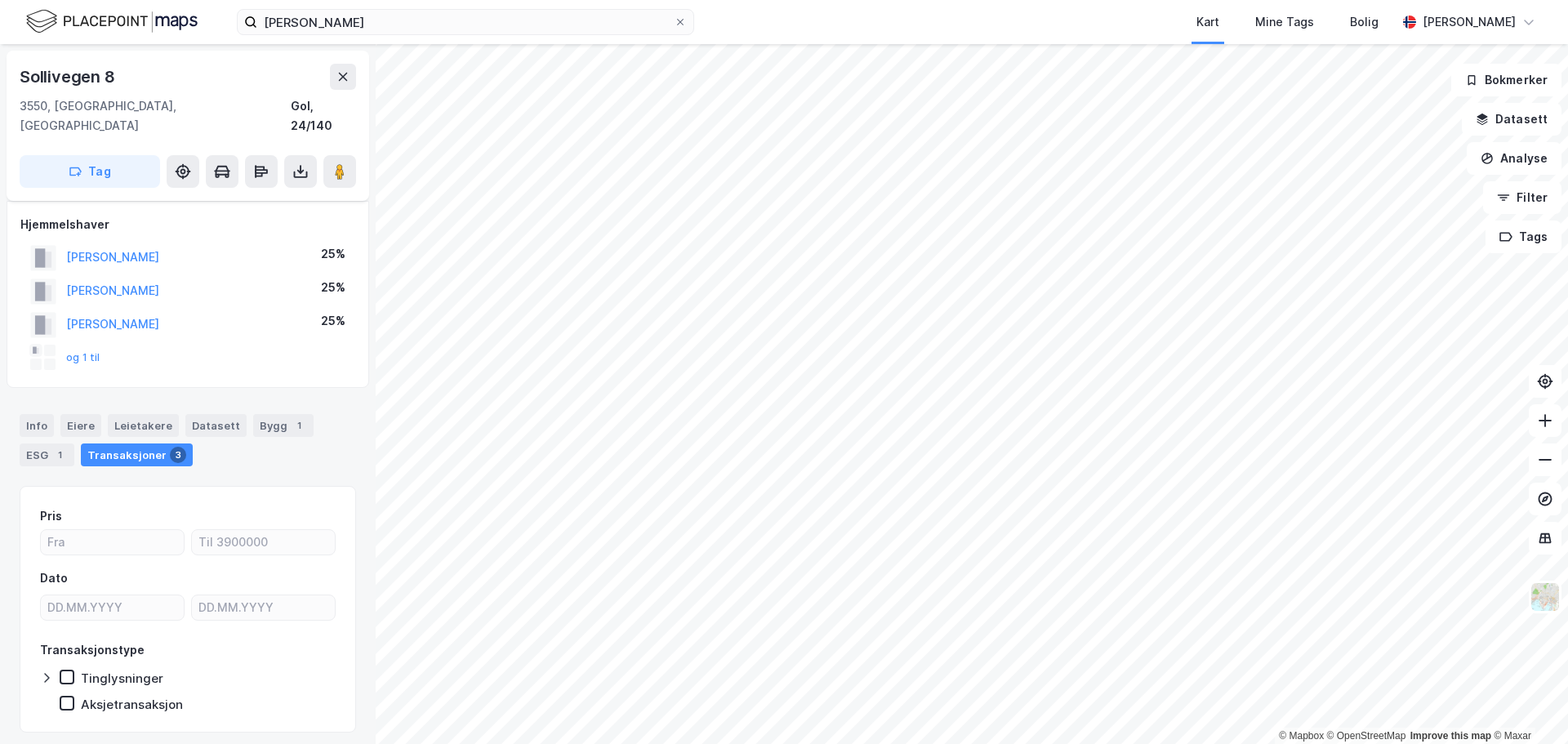
scroll to position [28, 0]
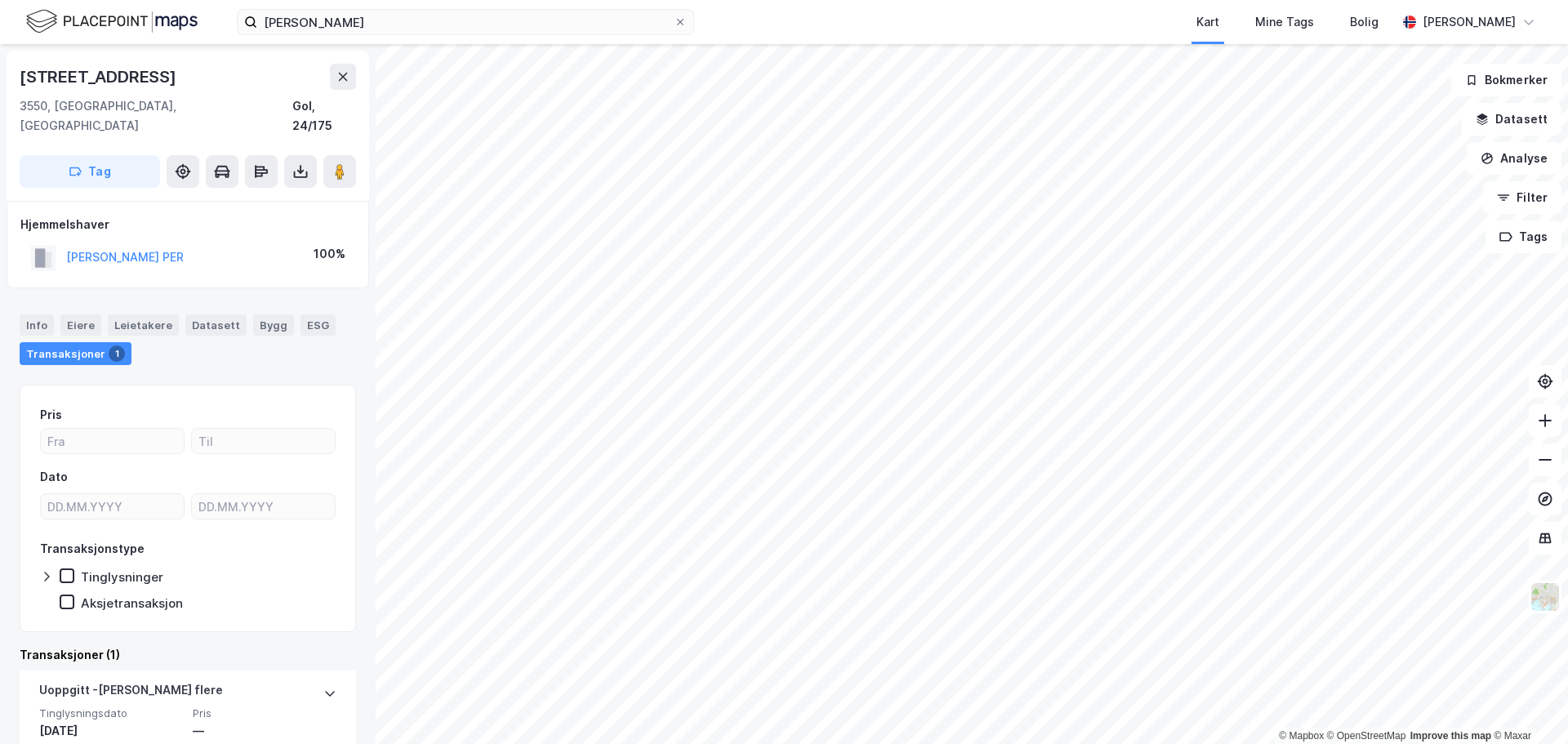
click at [327, 73] on div "[STREET_ADDRESS]" at bounding box center [188, 76] width 337 height 26
click at [338, 75] on icon at bounding box center [343, 76] width 13 height 13
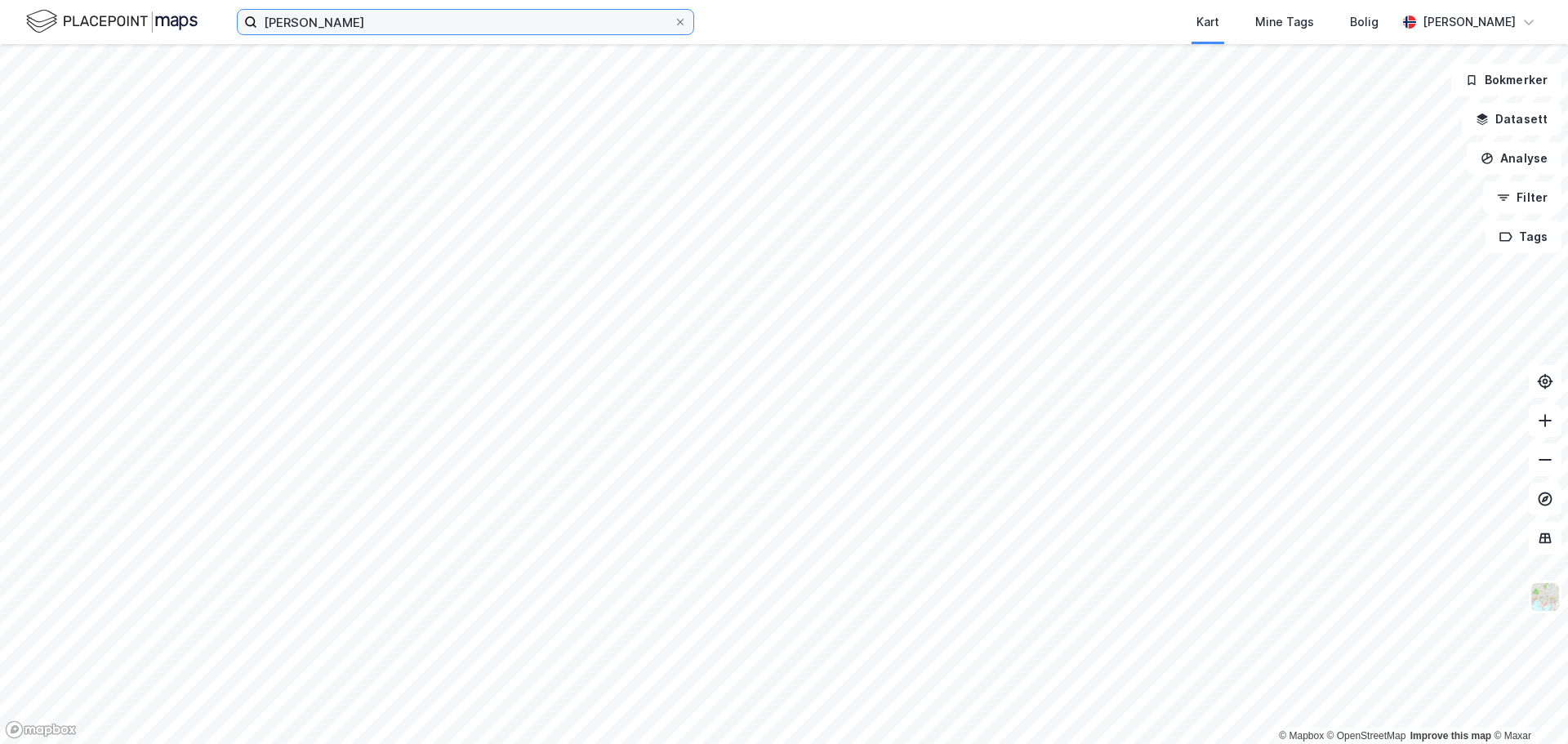
click at [356, 27] on input "[PERSON_NAME]" at bounding box center [465, 22] width 417 height 24
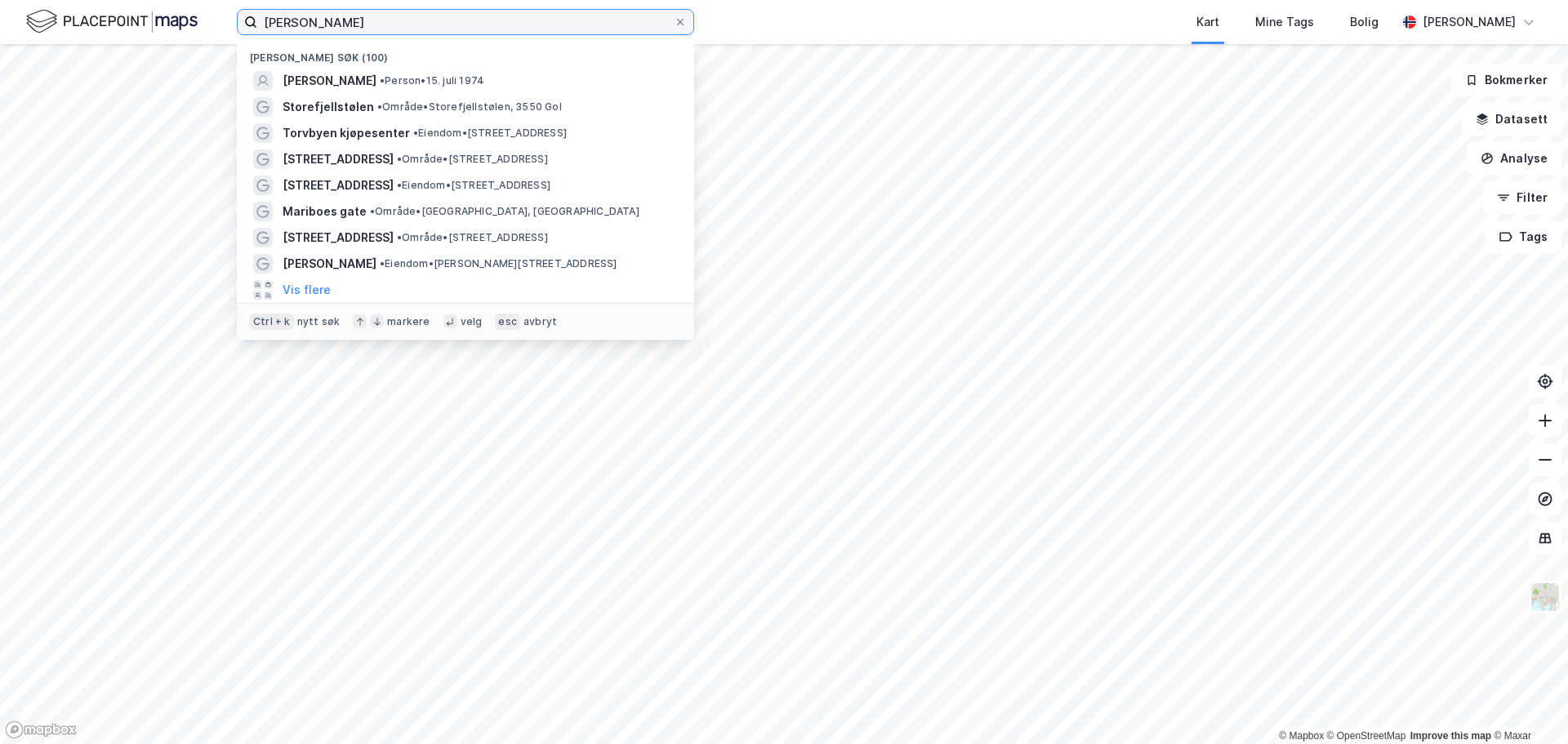
click at [356, 27] on input "[PERSON_NAME]" at bounding box center [465, 22] width 417 height 24
click at [356, 26] on input "[PERSON_NAME]" at bounding box center [465, 22] width 417 height 24
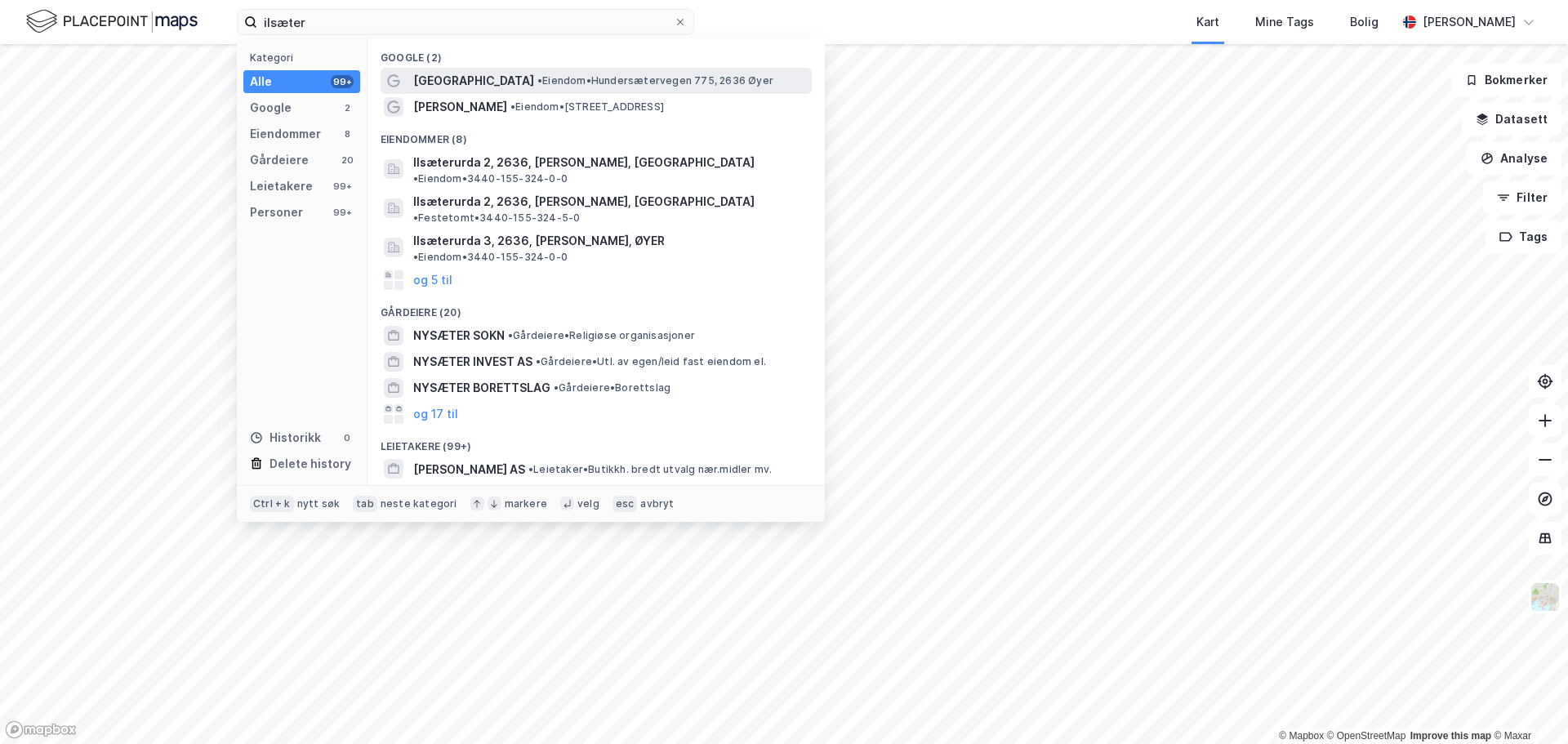
click at [537, 80] on span "• [PERSON_NAME] 775, 2636 Øyer" at bounding box center [656, 81] width 236 height 13
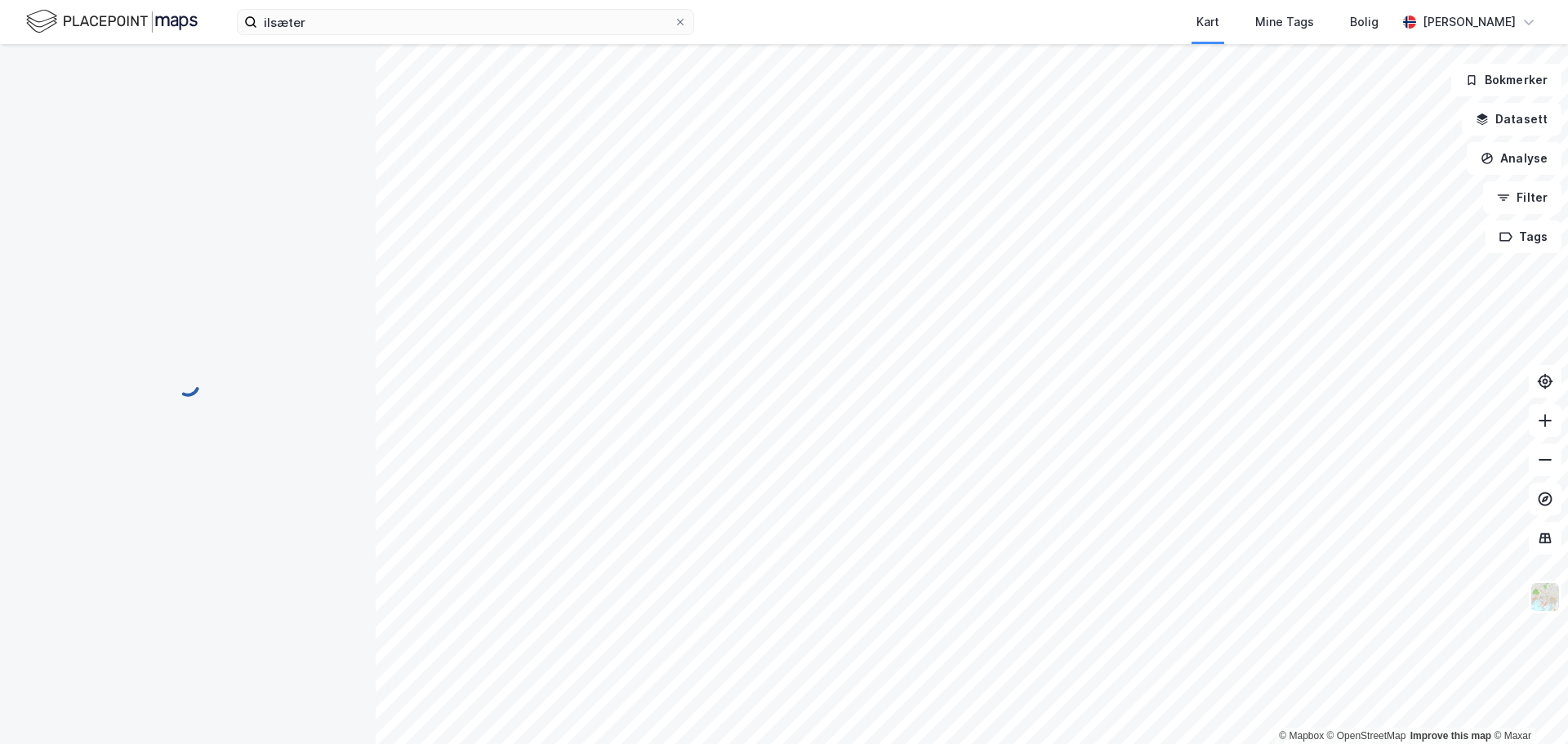
scroll to position [28, 0]
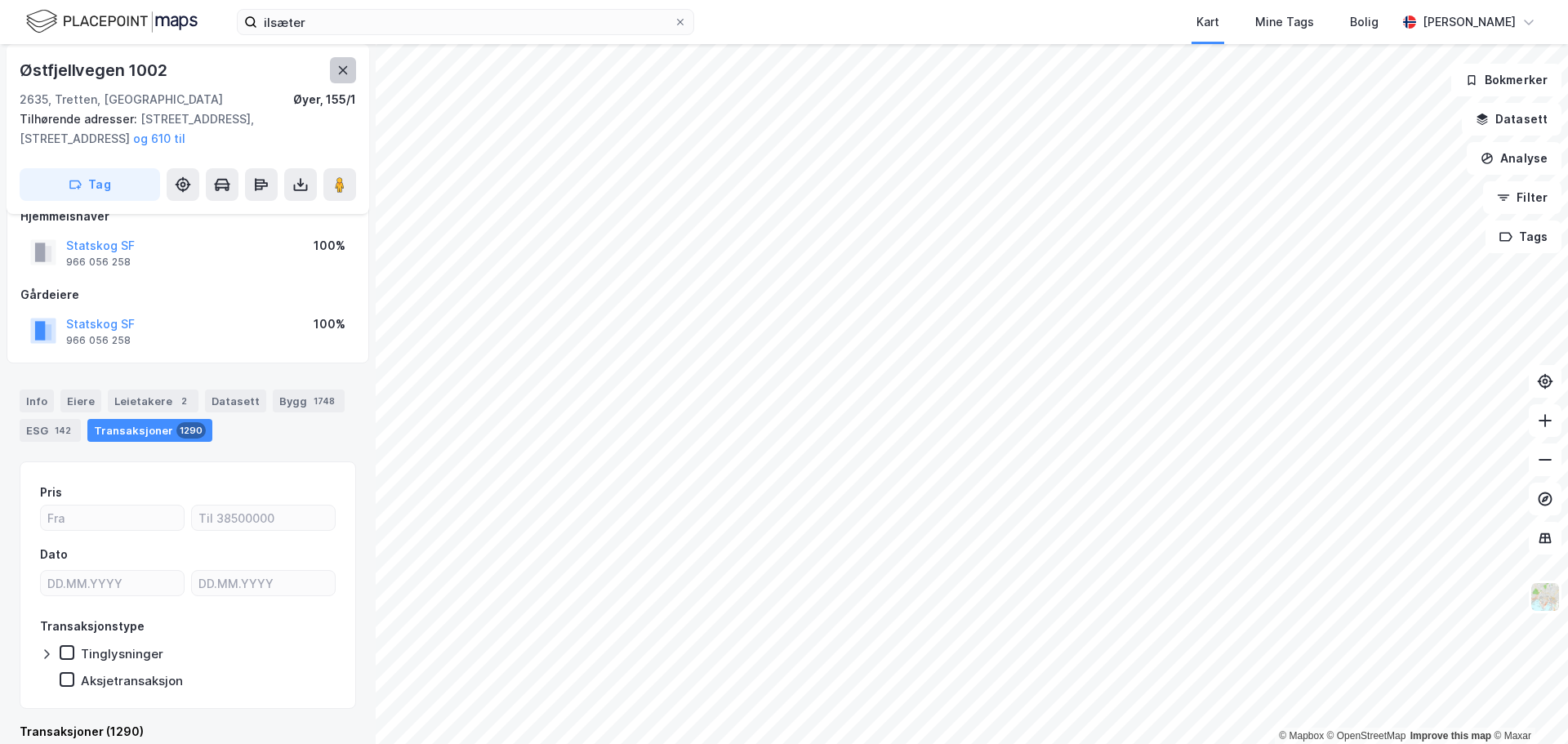
click at [339, 69] on icon at bounding box center [343, 69] width 13 height 13
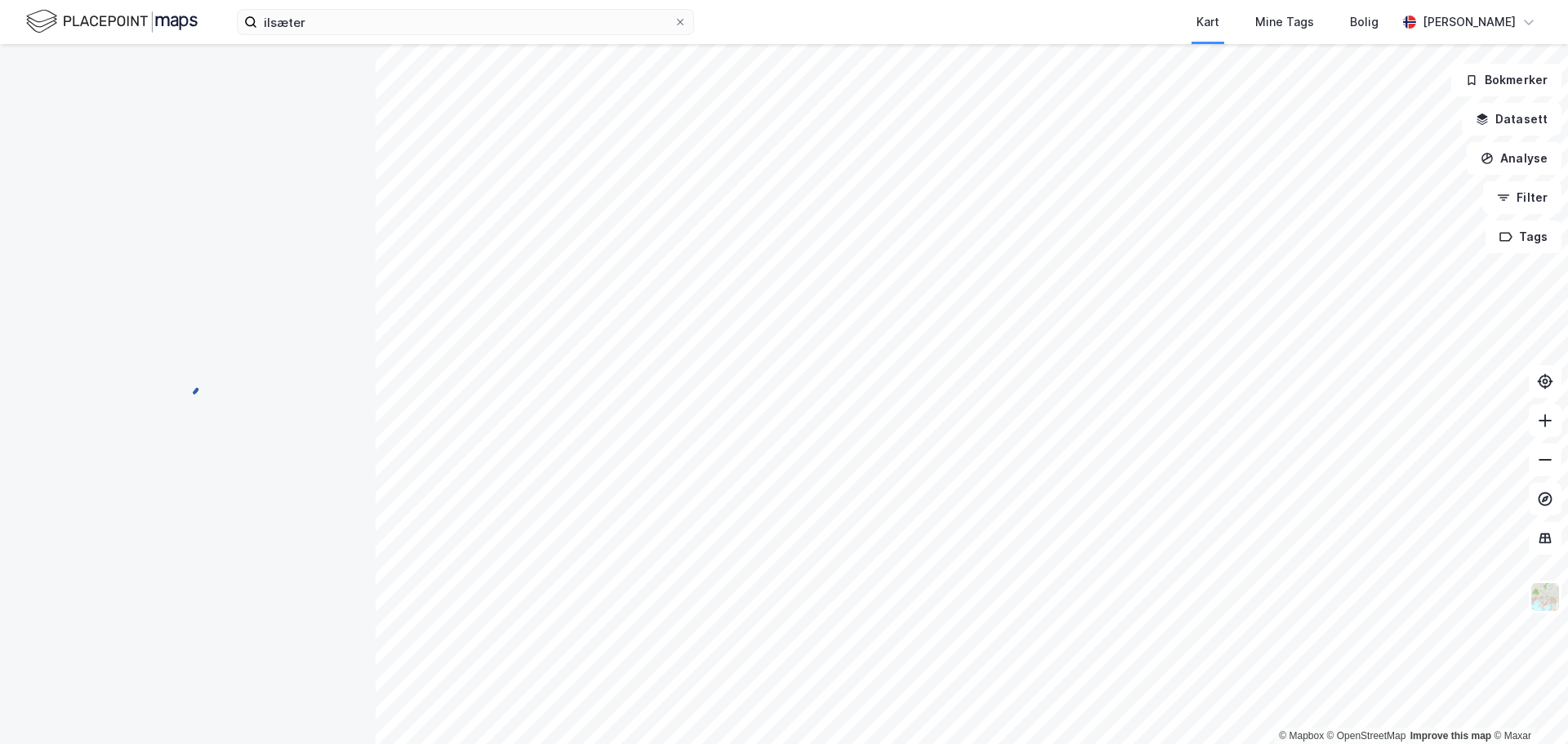
scroll to position [7, 0]
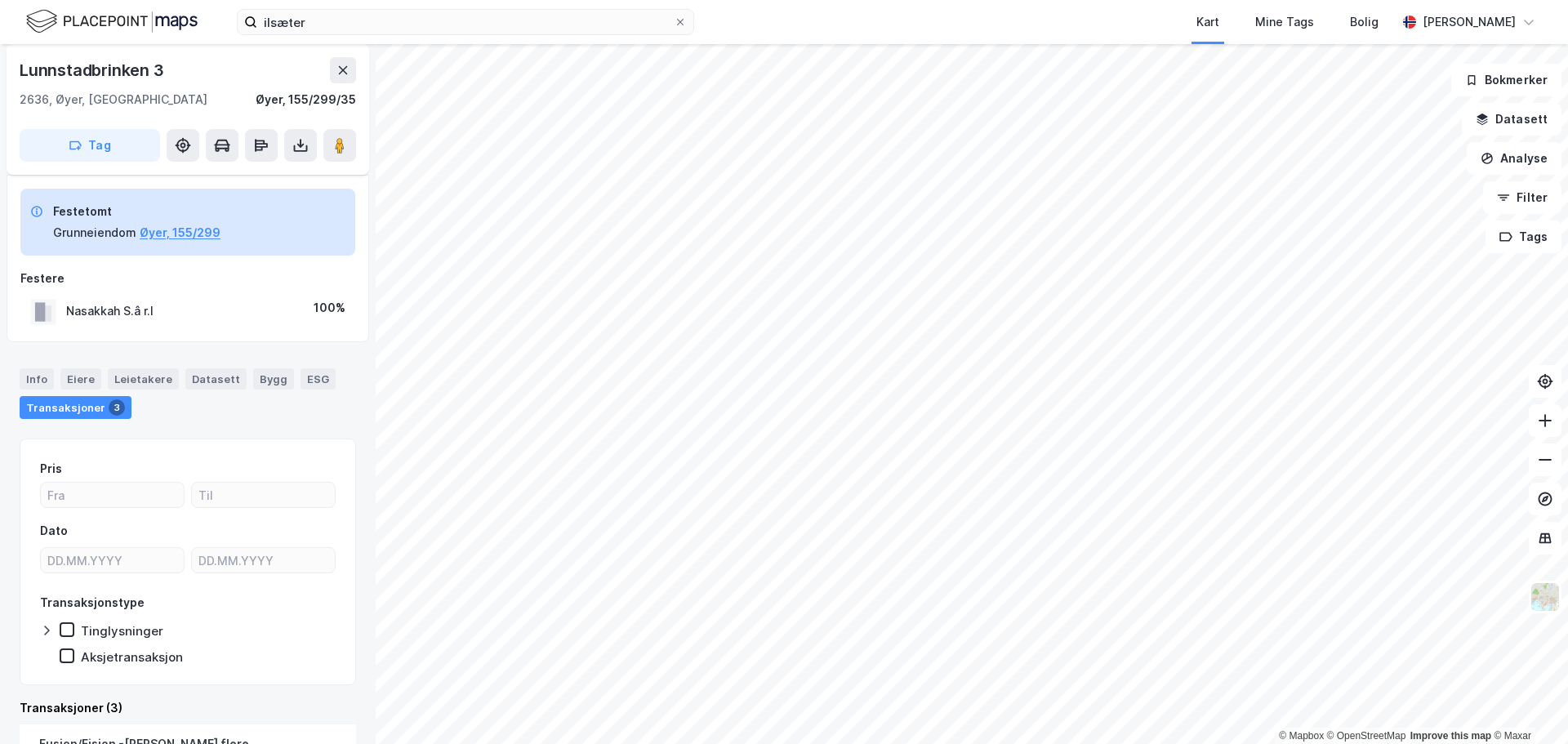
scroll to position [7, 0]
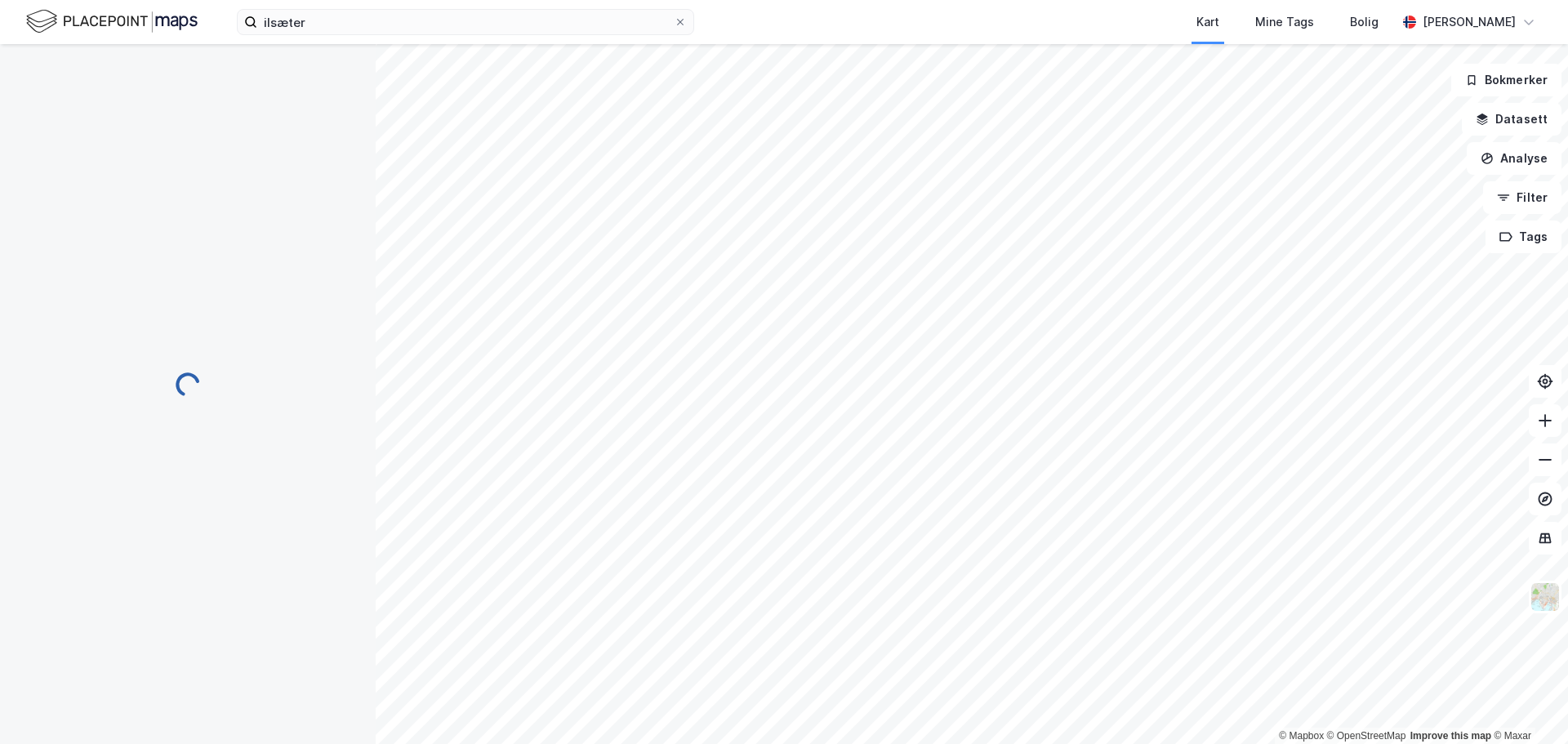
scroll to position [7, 0]
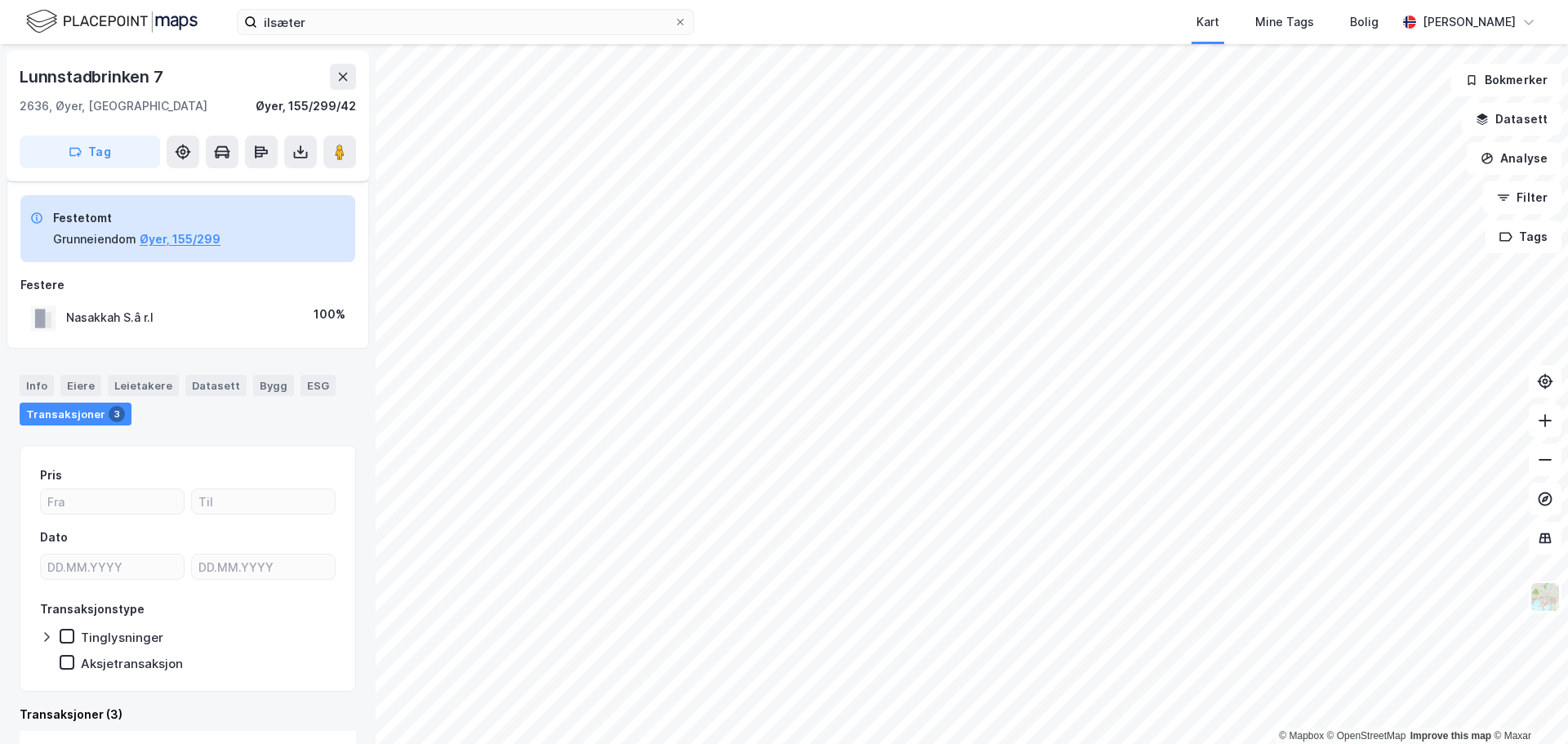
scroll to position [7, 0]
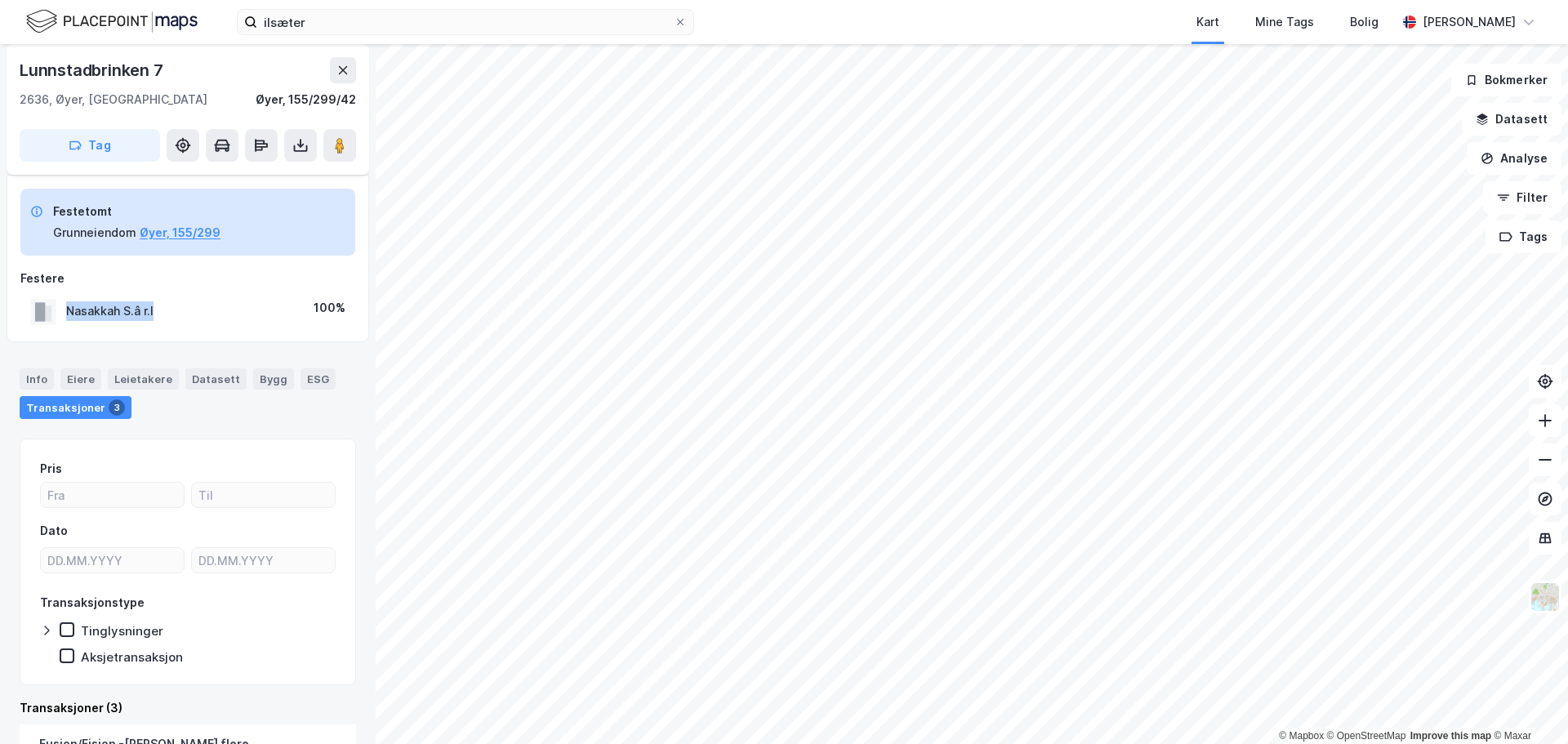
drag, startPoint x: 170, startPoint y: 312, endPoint x: 59, endPoint y: 314, distance: 111.0
click at [59, 314] on div "Nasakkah S.â r.l 100%" at bounding box center [188, 312] width 335 height 34
copy div "Nasakkah S.â r.l"
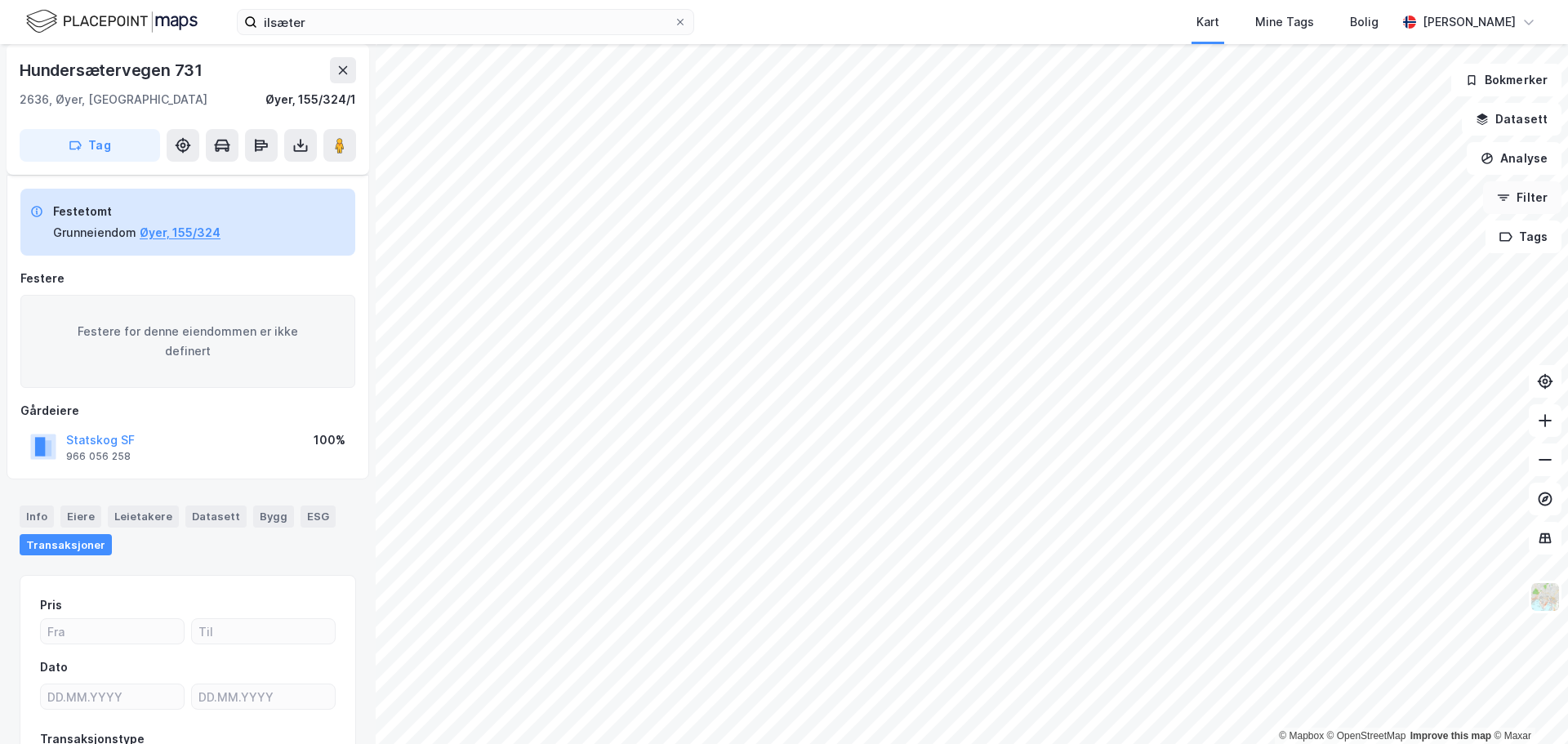
scroll to position [7, 0]
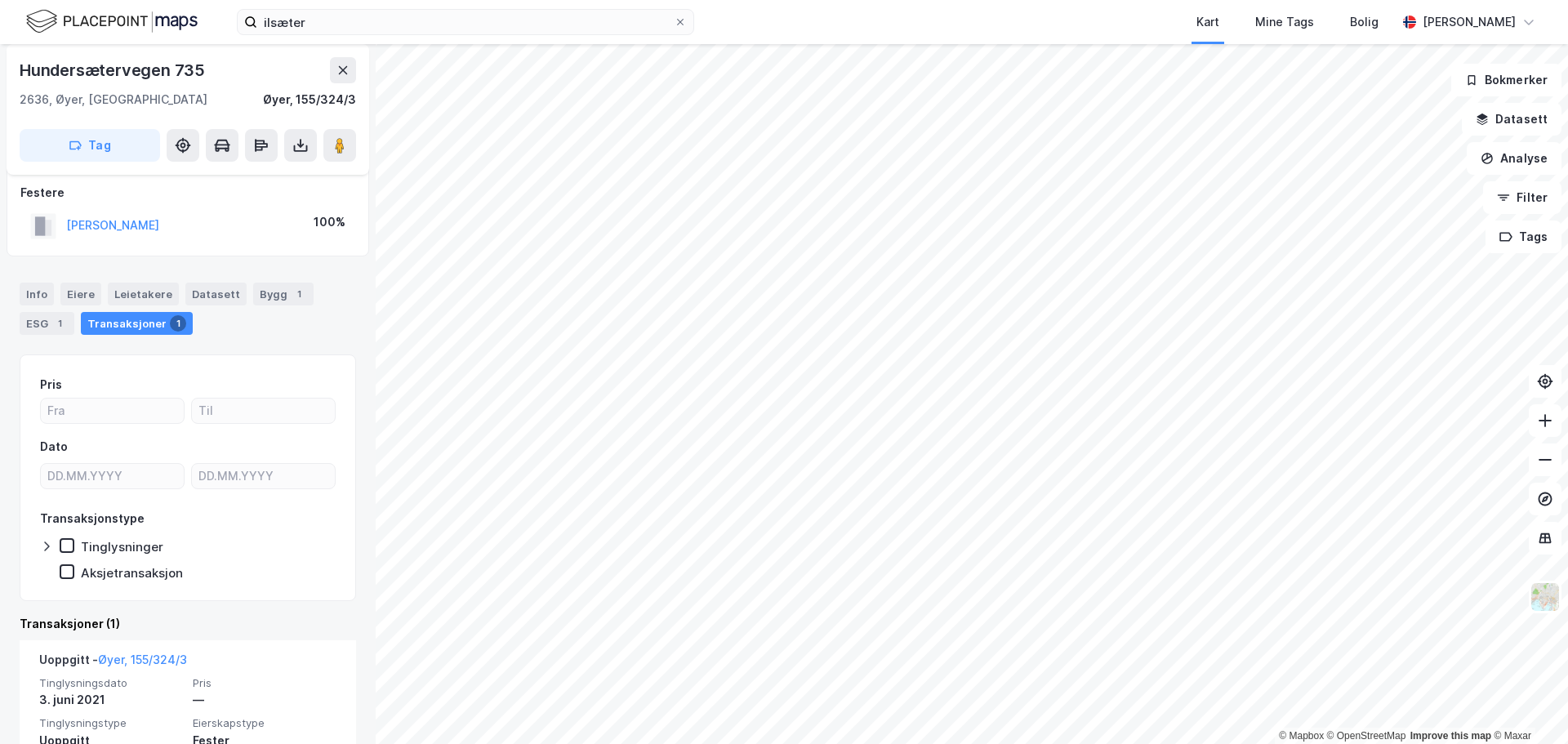
scroll to position [168, 0]
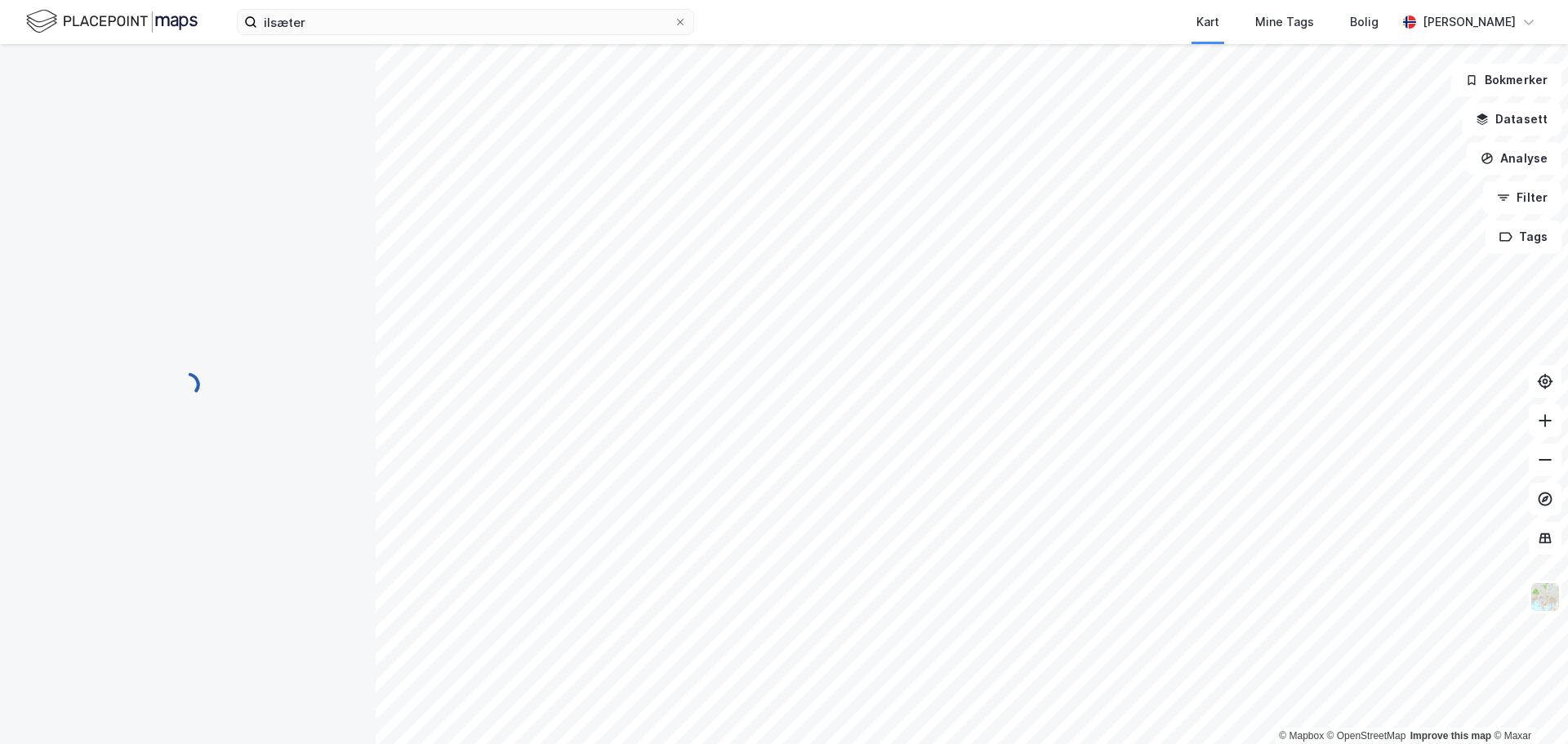
scroll to position [168, 0]
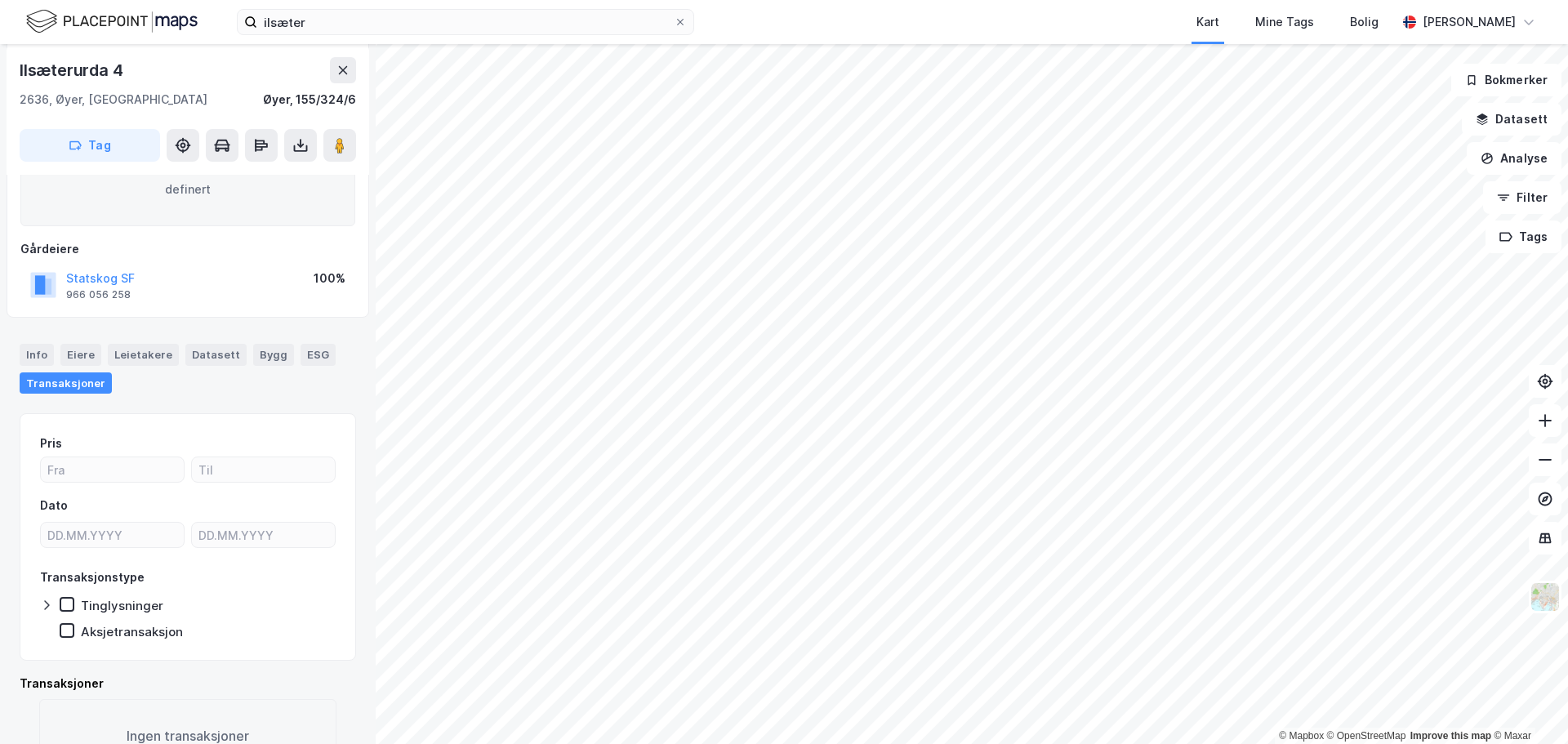
scroll to position [168, 0]
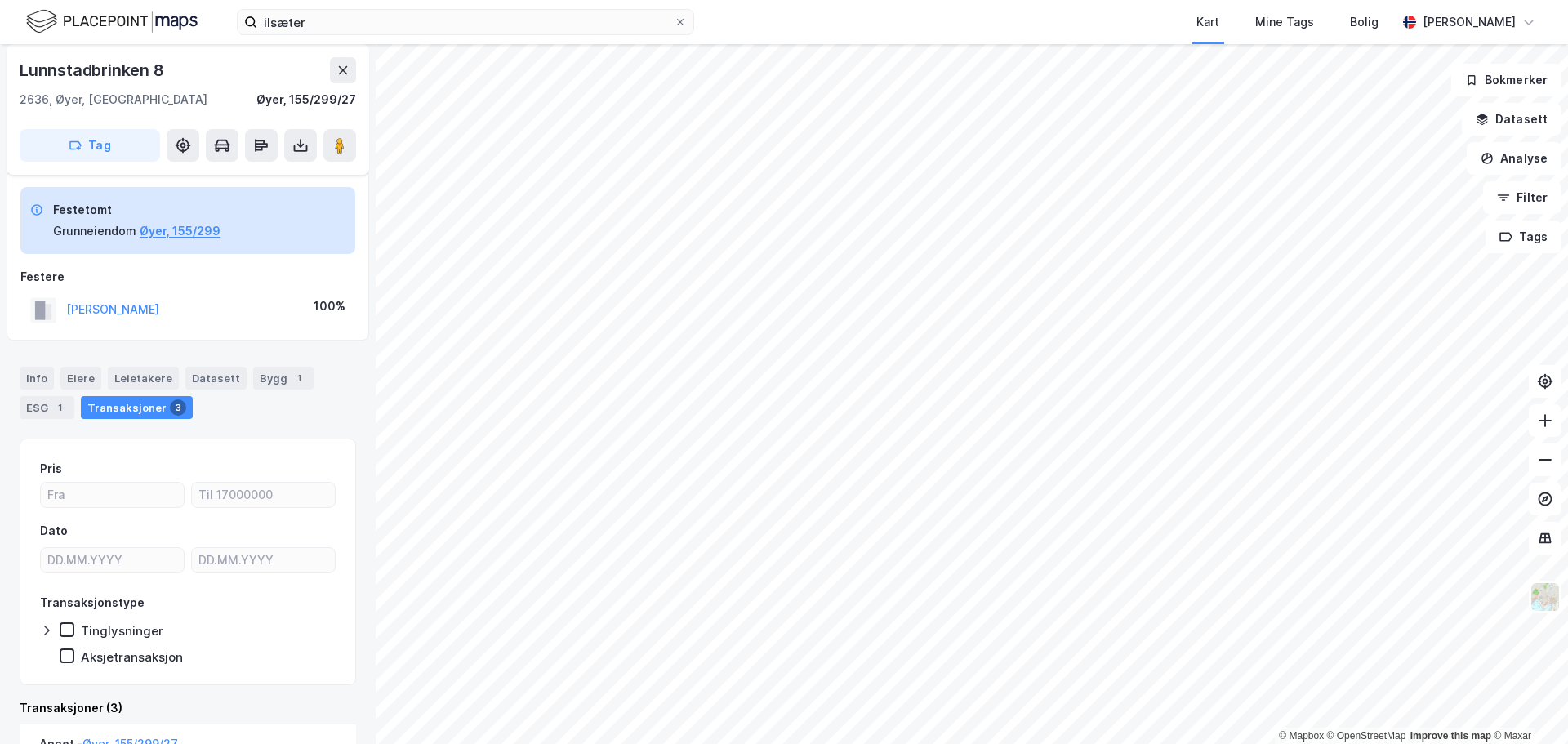
scroll to position [8, 0]
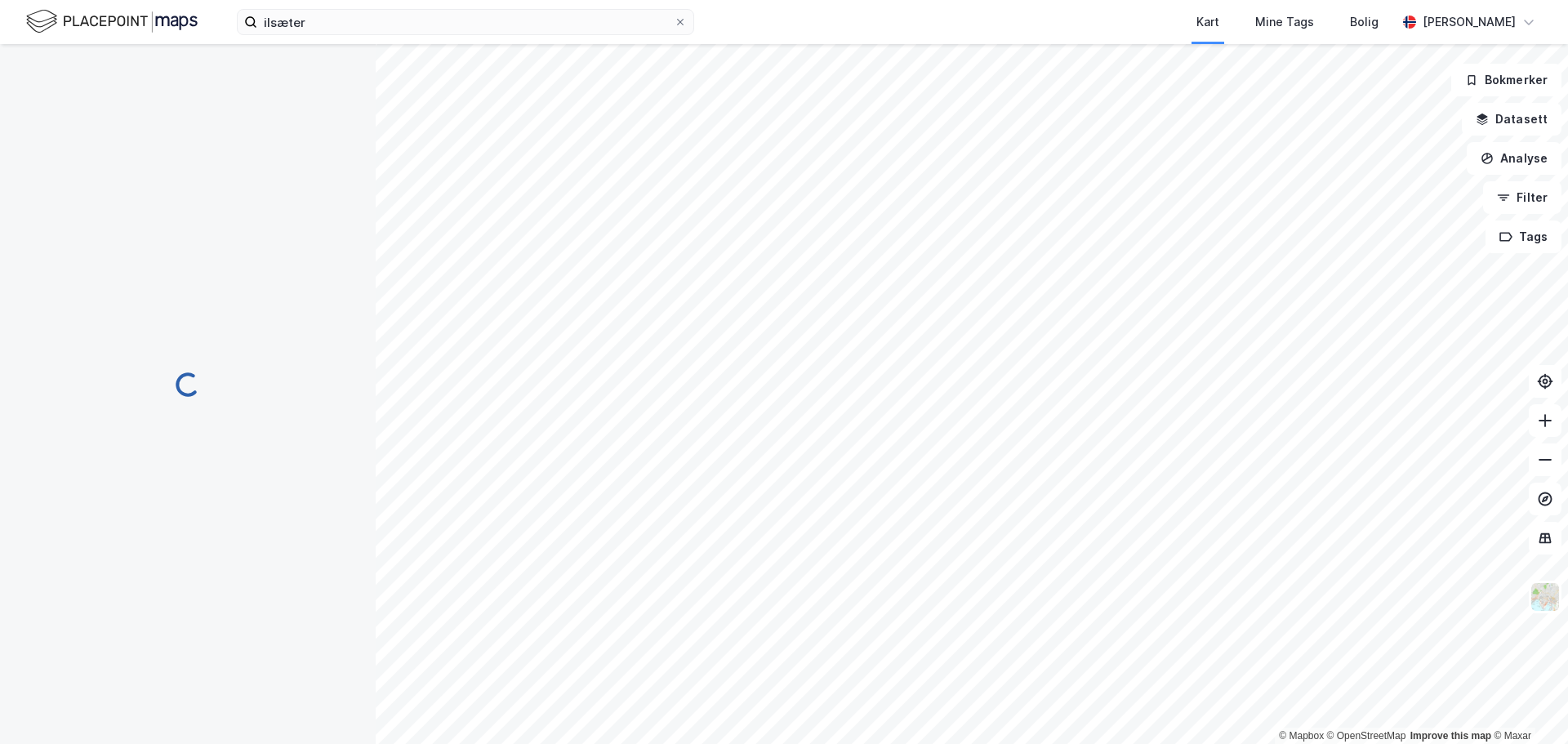
scroll to position [8, 0]
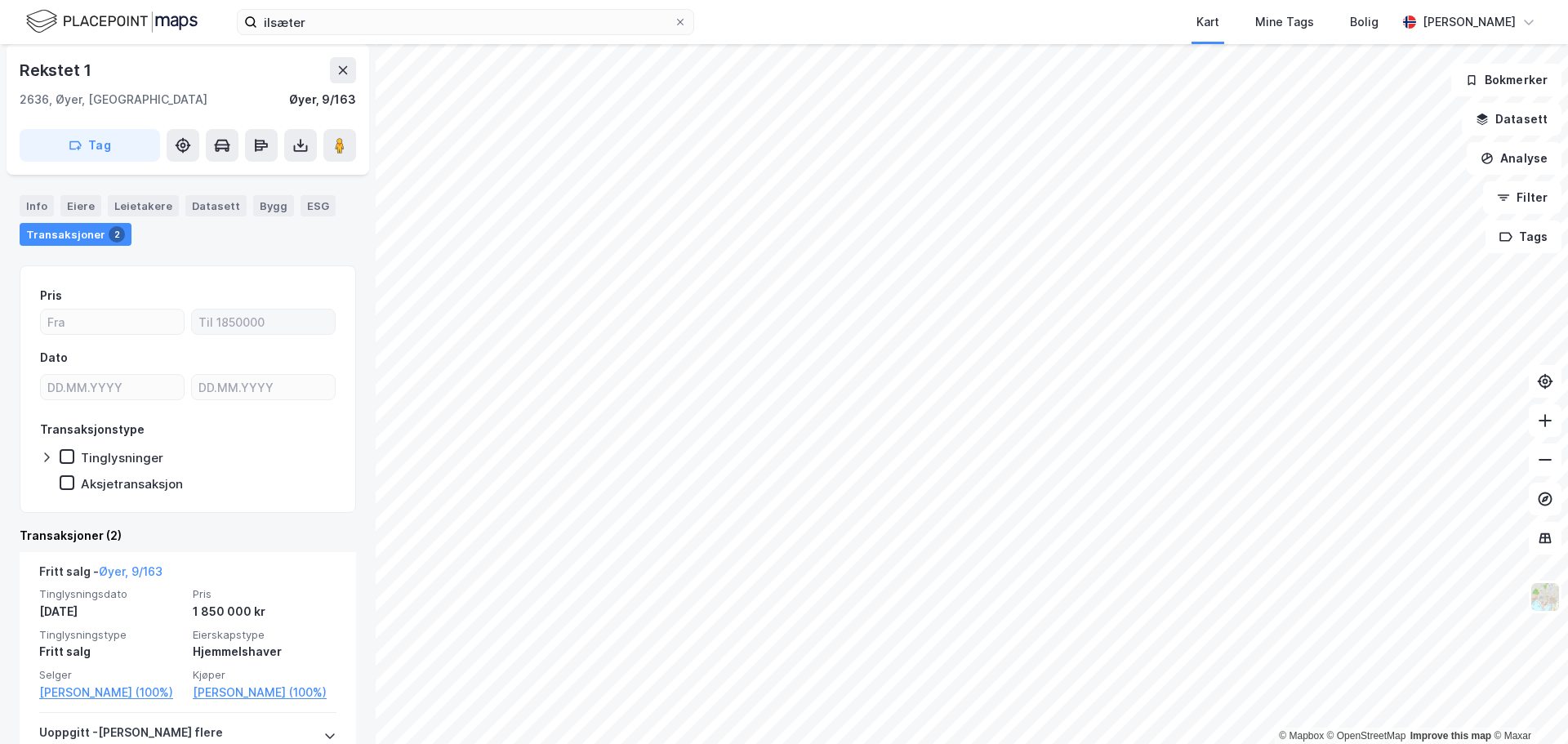
scroll to position [163, 0]
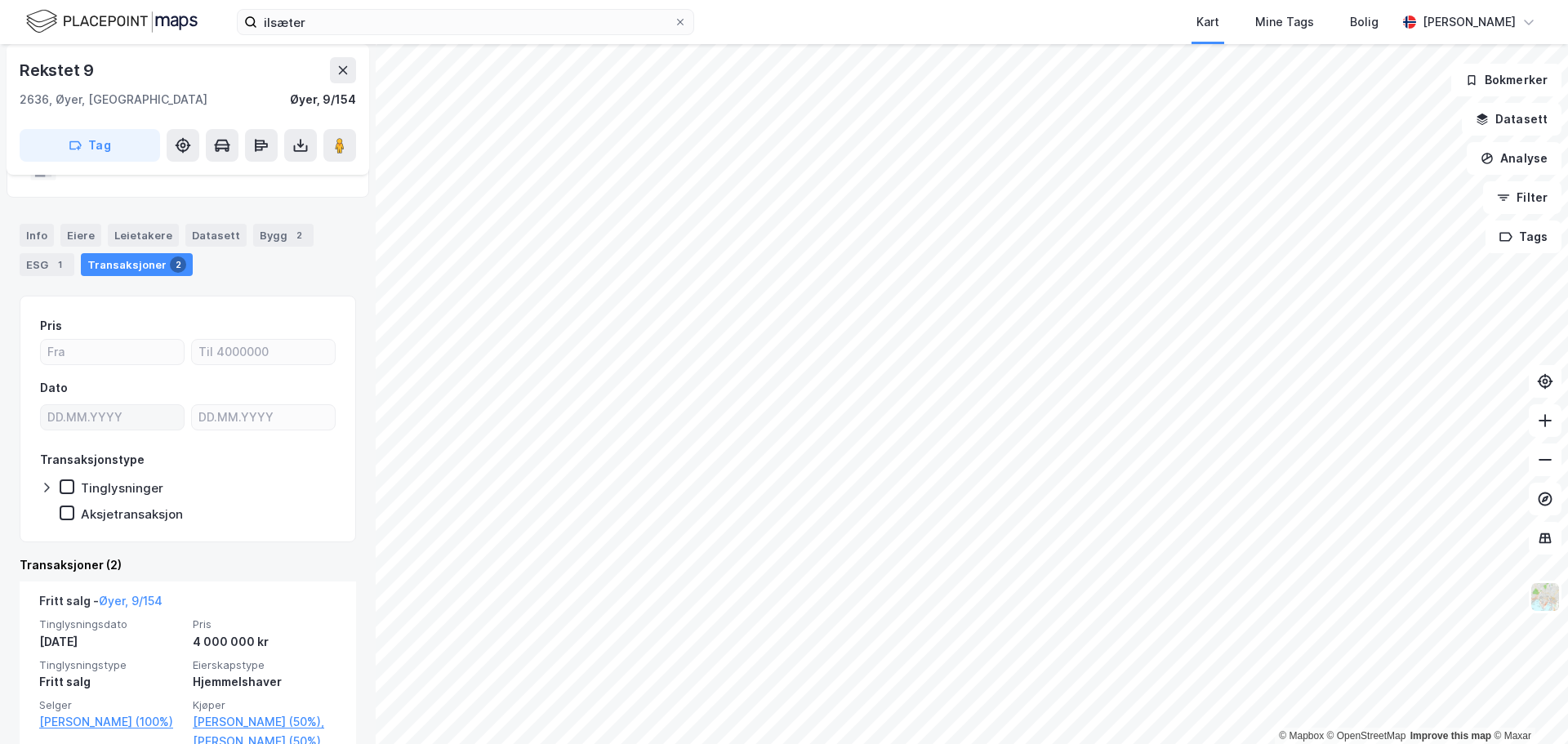
scroll to position [245, 0]
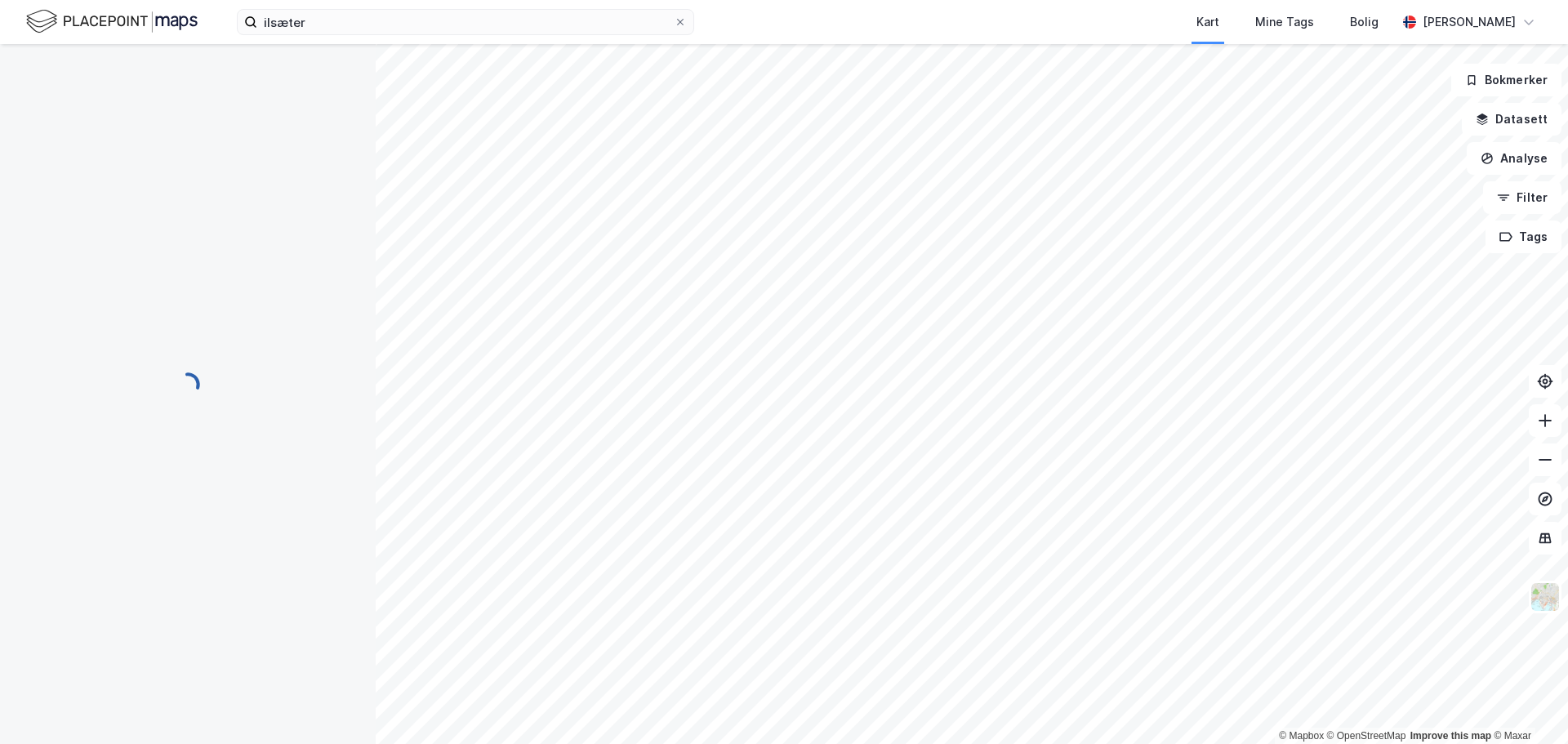
scroll to position [28, 0]
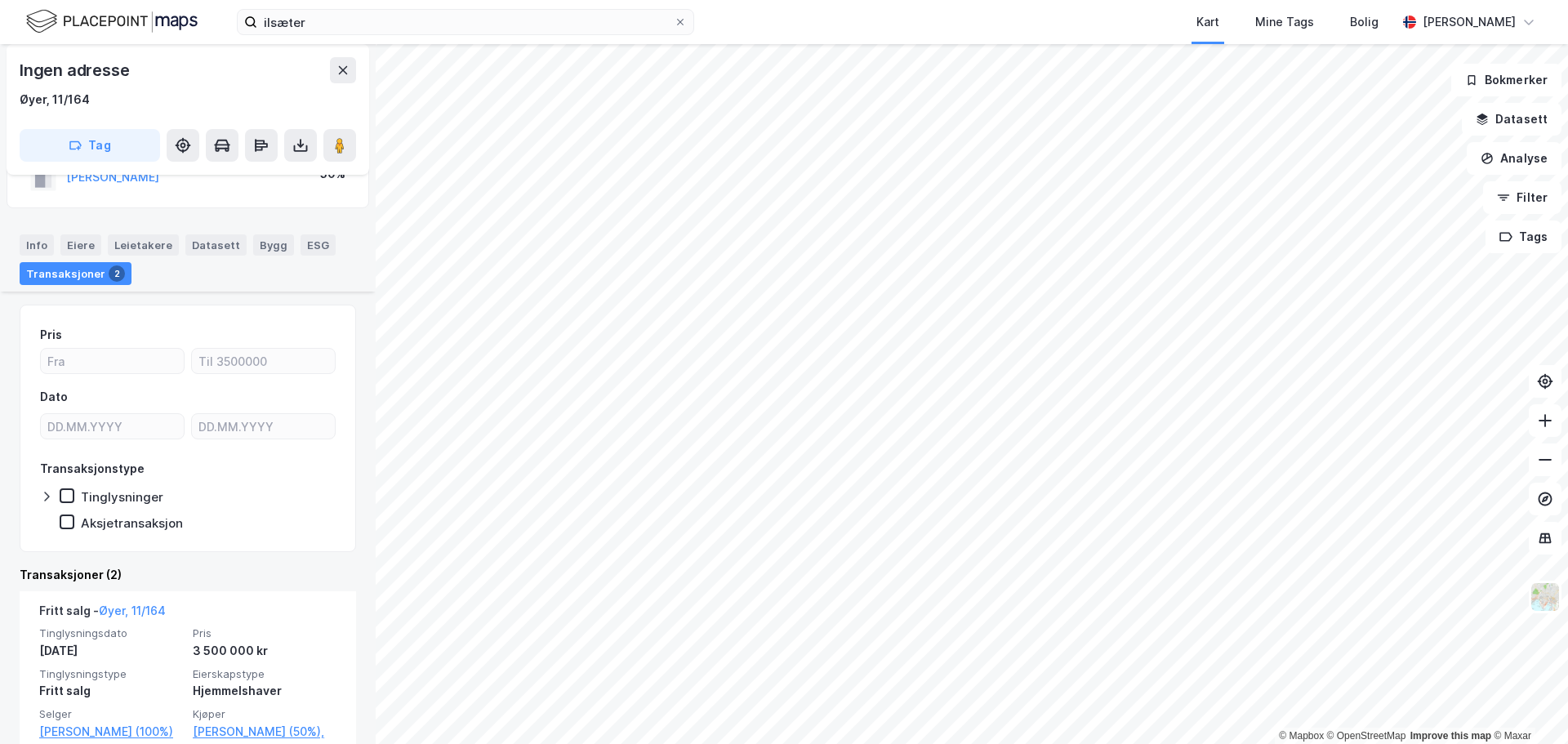
scroll to position [245, 0]
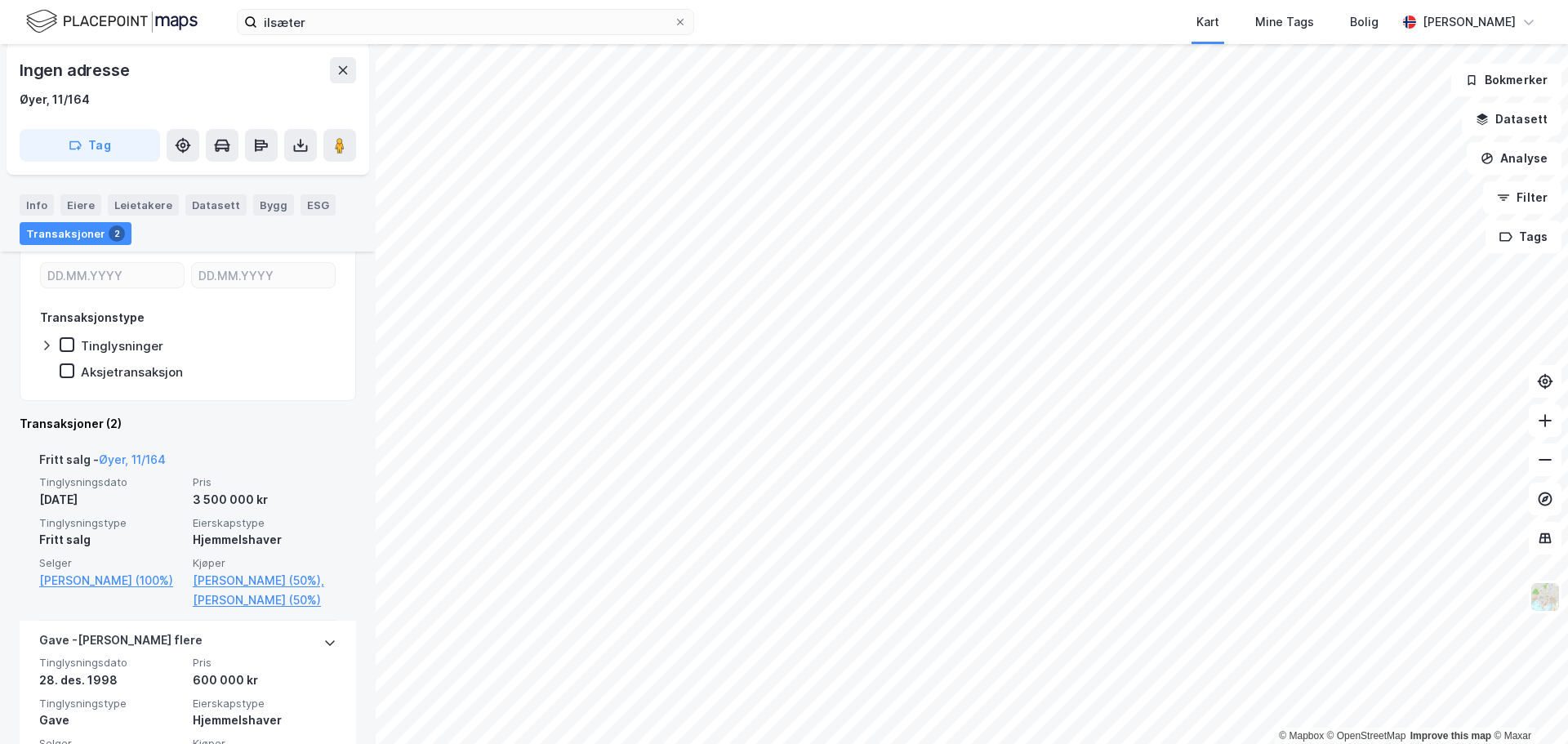
scroll to position [12, 0]
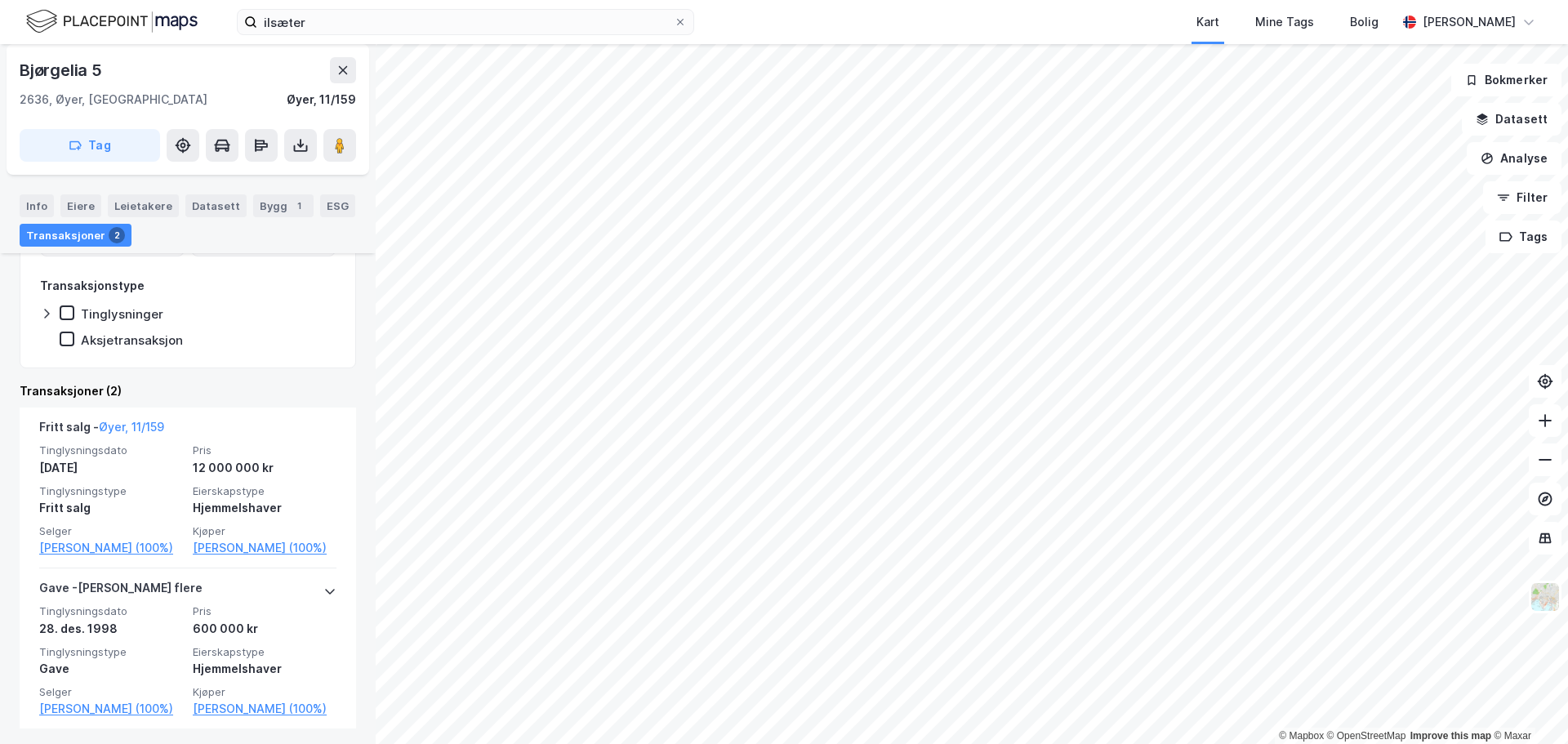
scroll to position [249, 0]
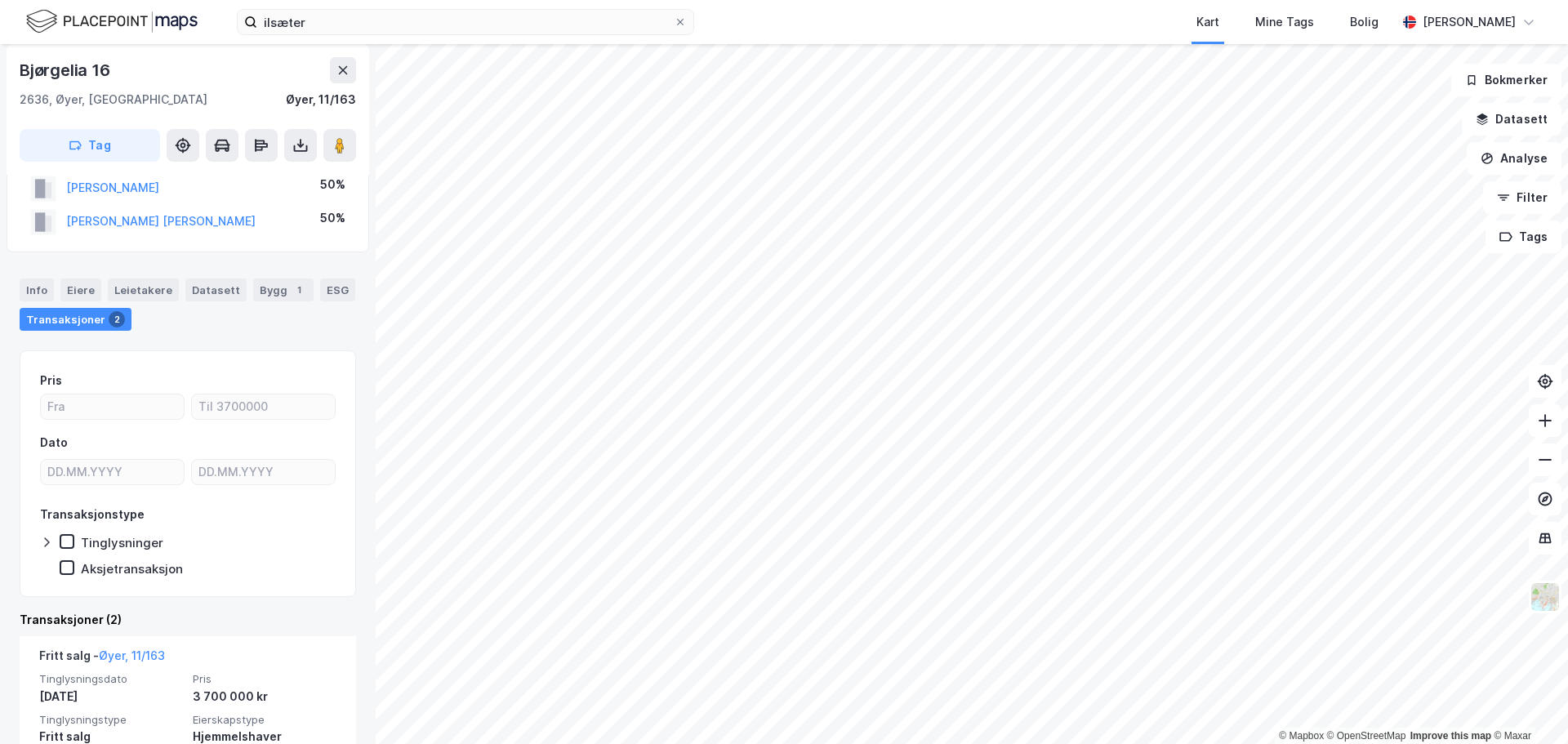
scroll to position [163, 0]
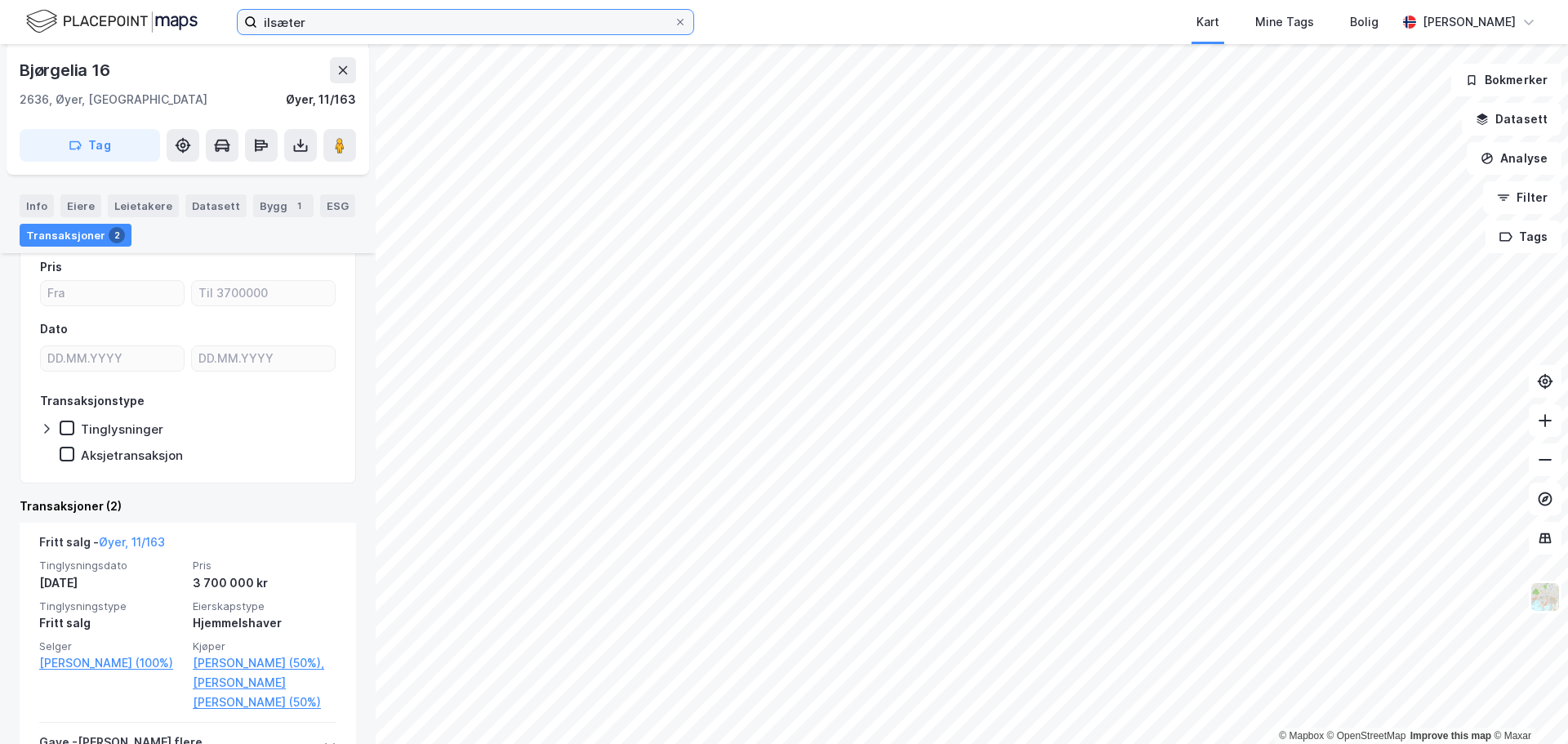
click at [469, 12] on input "ilsæter" at bounding box center [465, 22] width 417 height 24
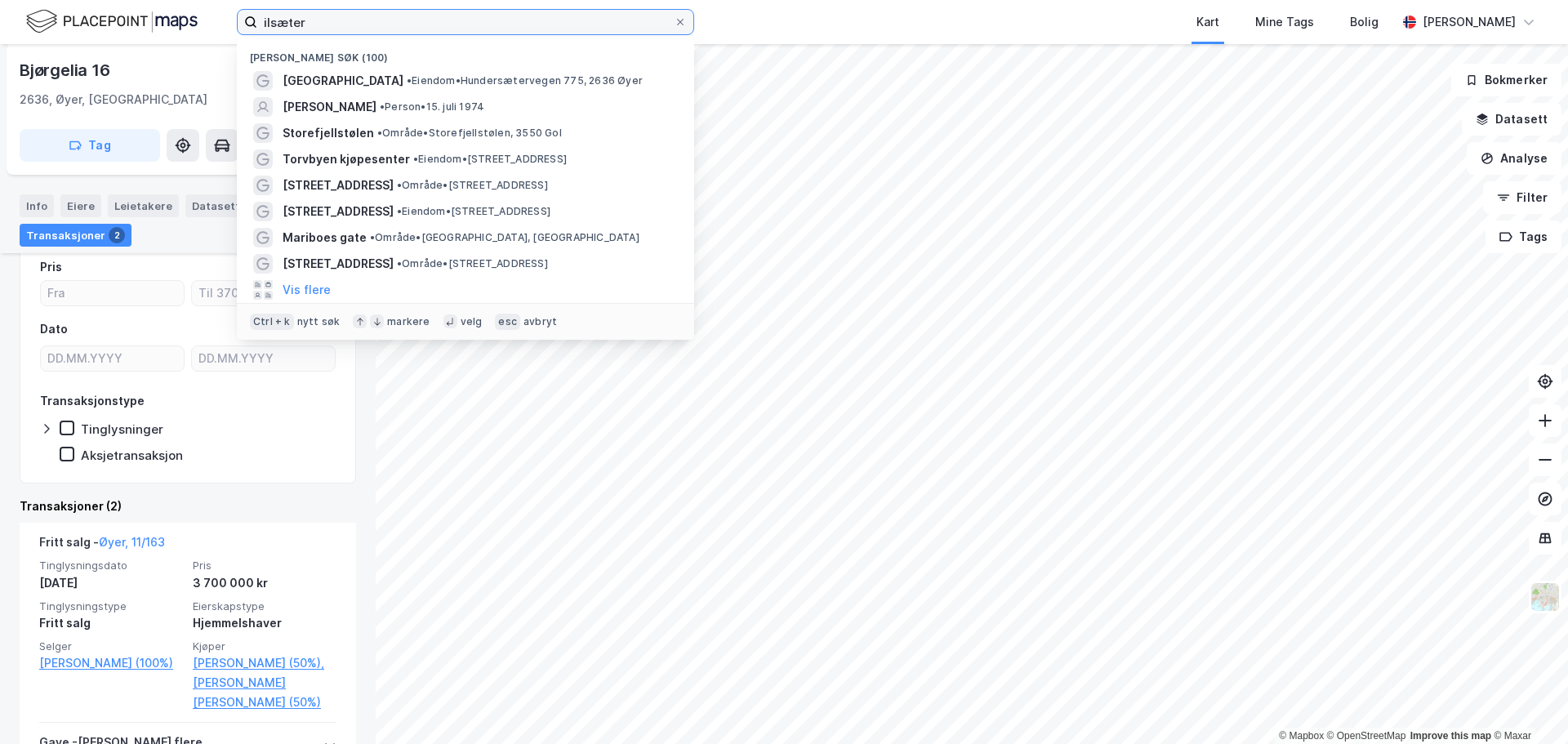
click at [469, 12] on input "ilsæter" at bounding box center [465, 22] width 417 height 24
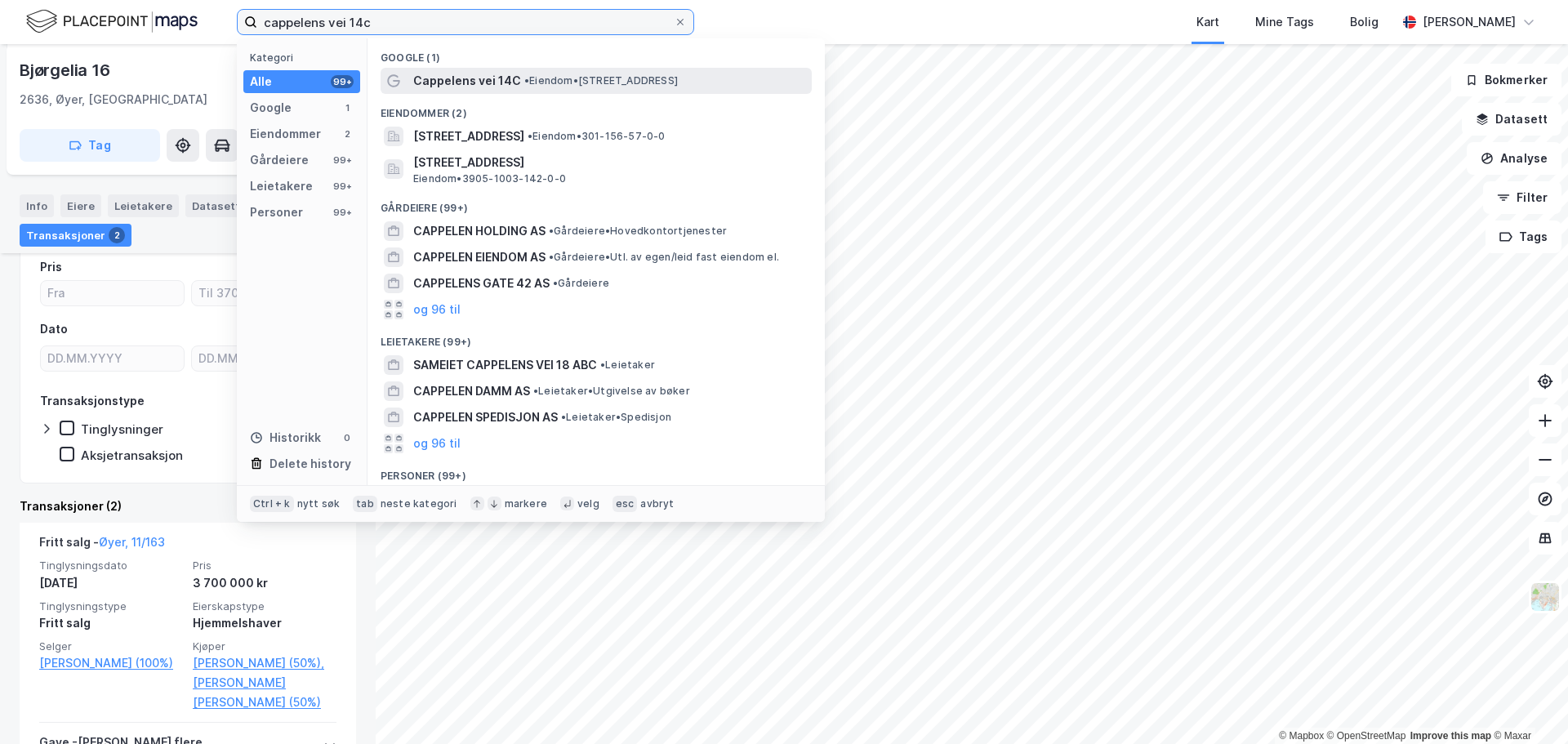
type input "cappelens vei 14c"
click at [582, 77] on span "• Eiendom • [STREET_ADDRESS]" at bounding box center [601, 81] width 154 height 13
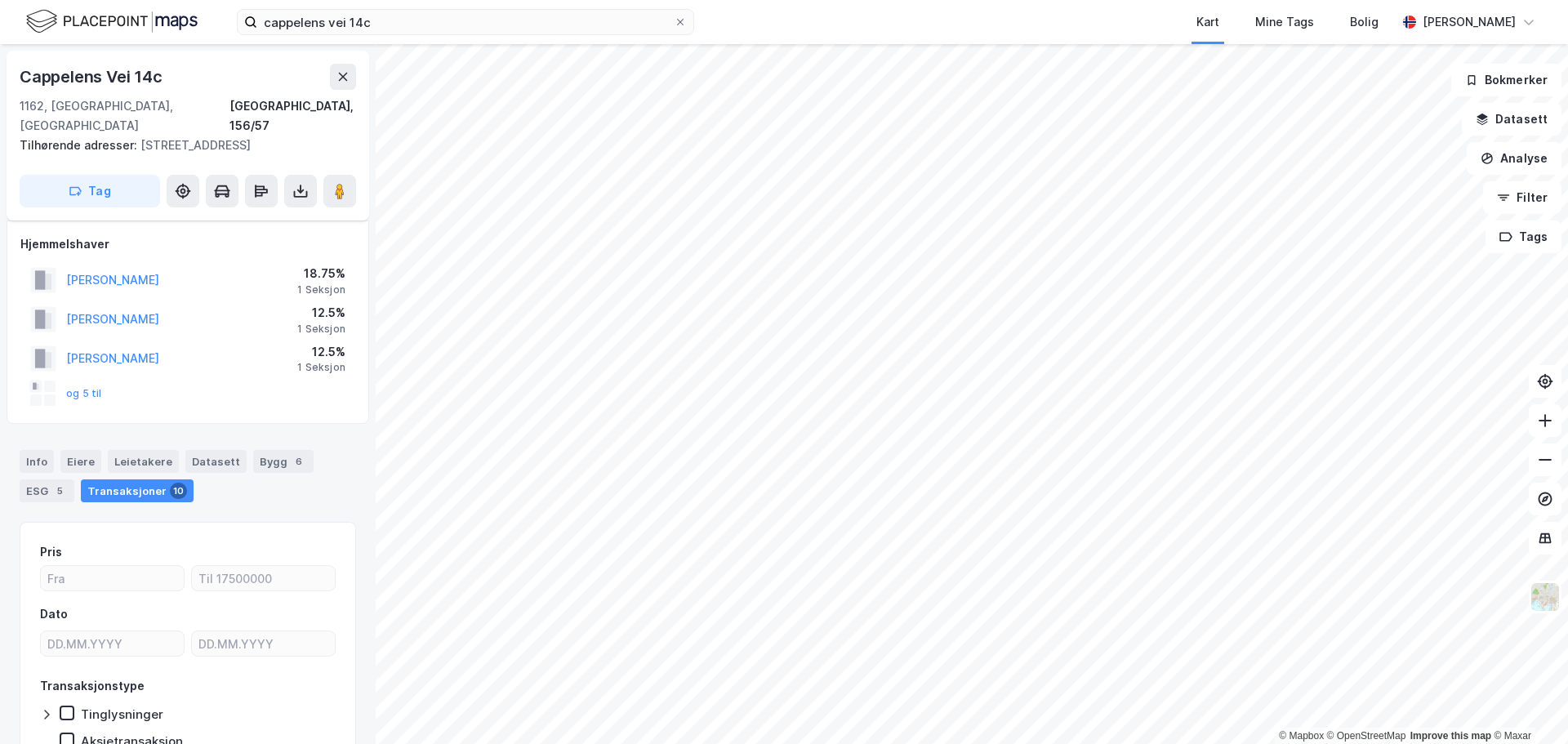
scroll to position [84, 0]
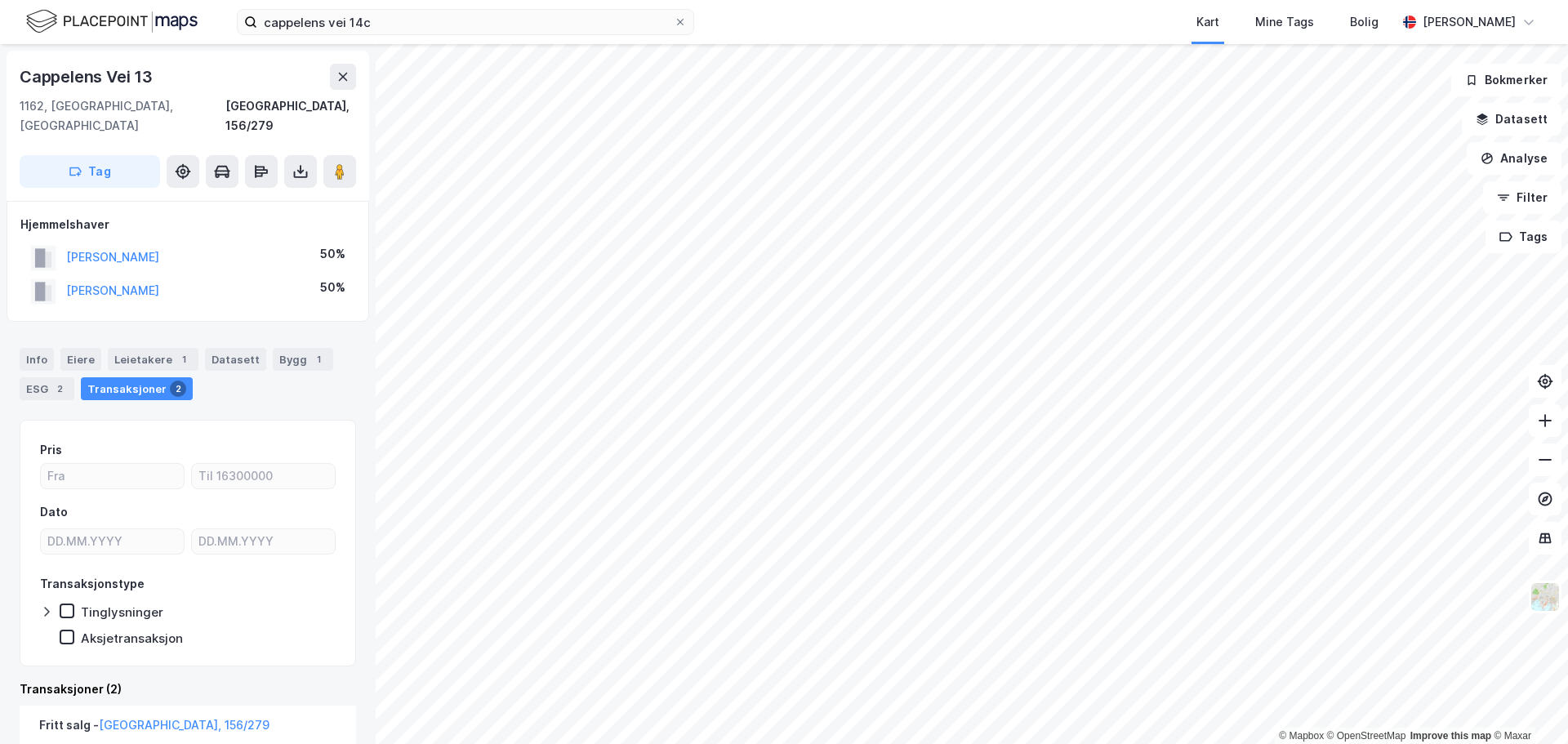
drag, startPoint x: 215, startPoint y: 277, endPoint x: 63, endPoint y: 273, distance: 152.1
click at [63, 274] on div "[PERSON_NAME] 50%" at bounding box center [188, 291] width 335 height 34
drag, startPoint x: 224, startPoint y: 247, endPoint x: 62, endPoint y: 230, distance: 162.9
click at [62, 241] on div "[PERSON_NAME] 50%" at bounding box center [188, 258] width 335 height 34
